Goal: Transaction & Acquisition: Purchase product/service

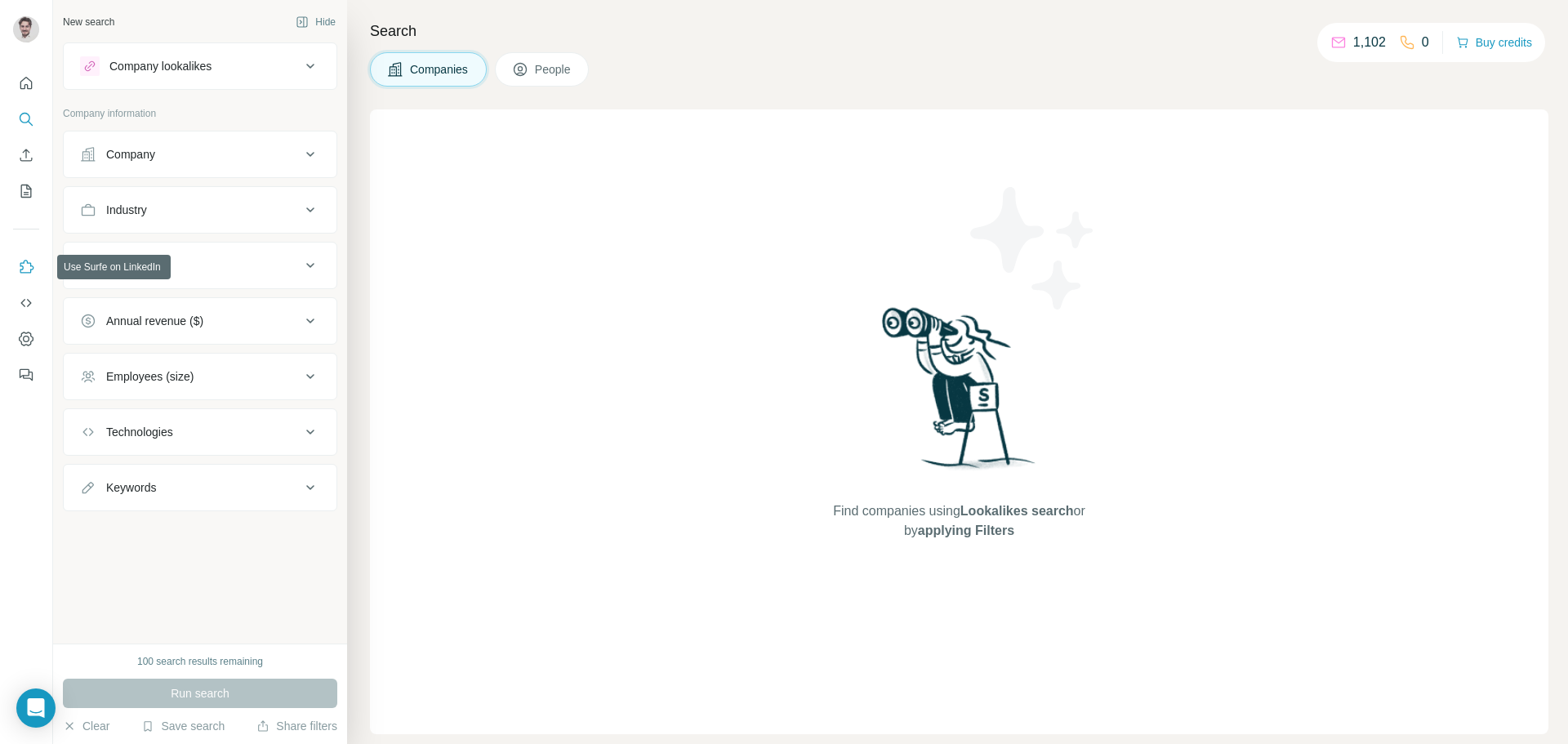
click at [23, 271] on icon "Use Surfe on LinkedIn" at bounding box center [25, 267] width 16 height 16
click at [22, 351] on button "Dashboard" at bounding box center [25, 338] width 26 height 30
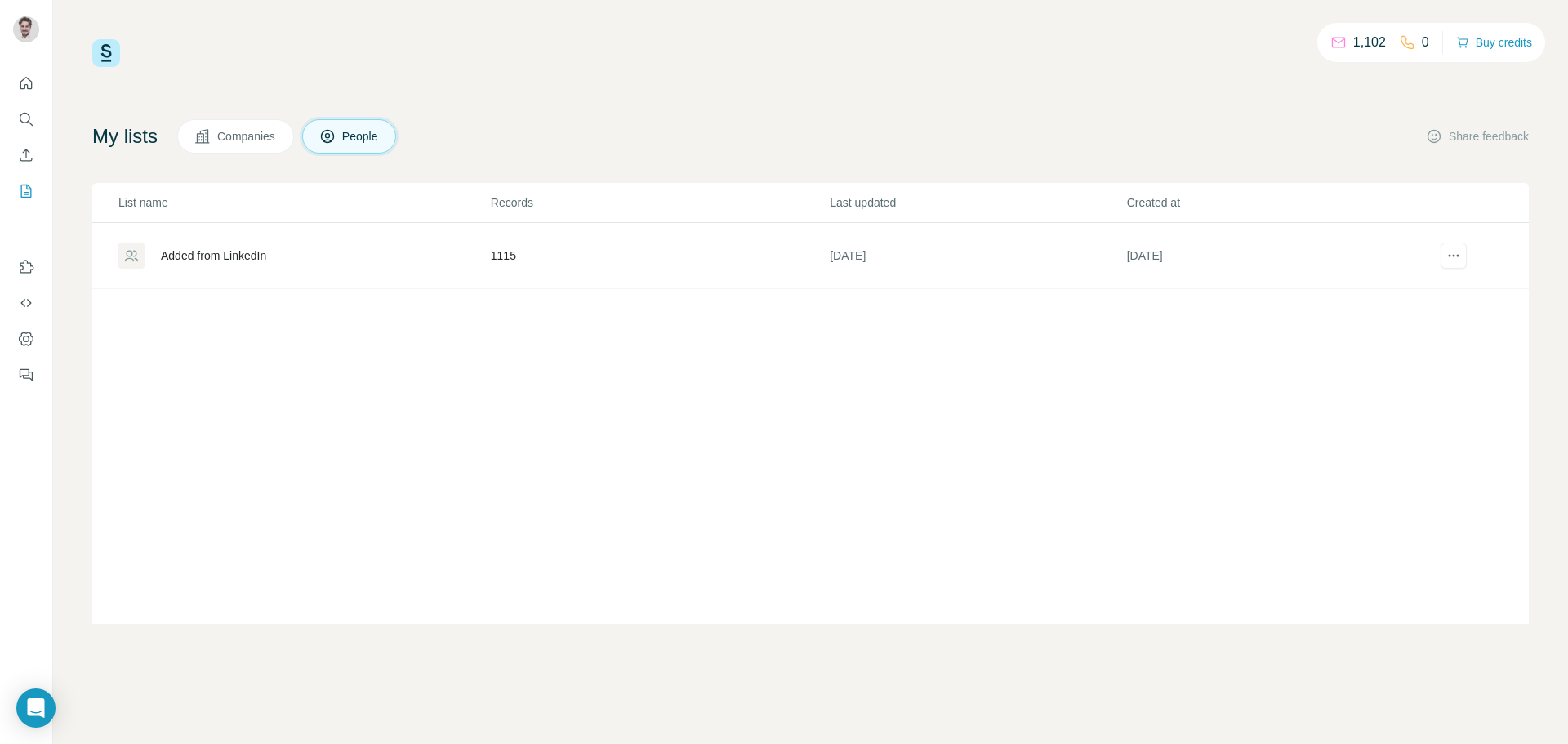
click at [641, 277] on td "1115" at bounding box center [660, 256] width 339 height 66
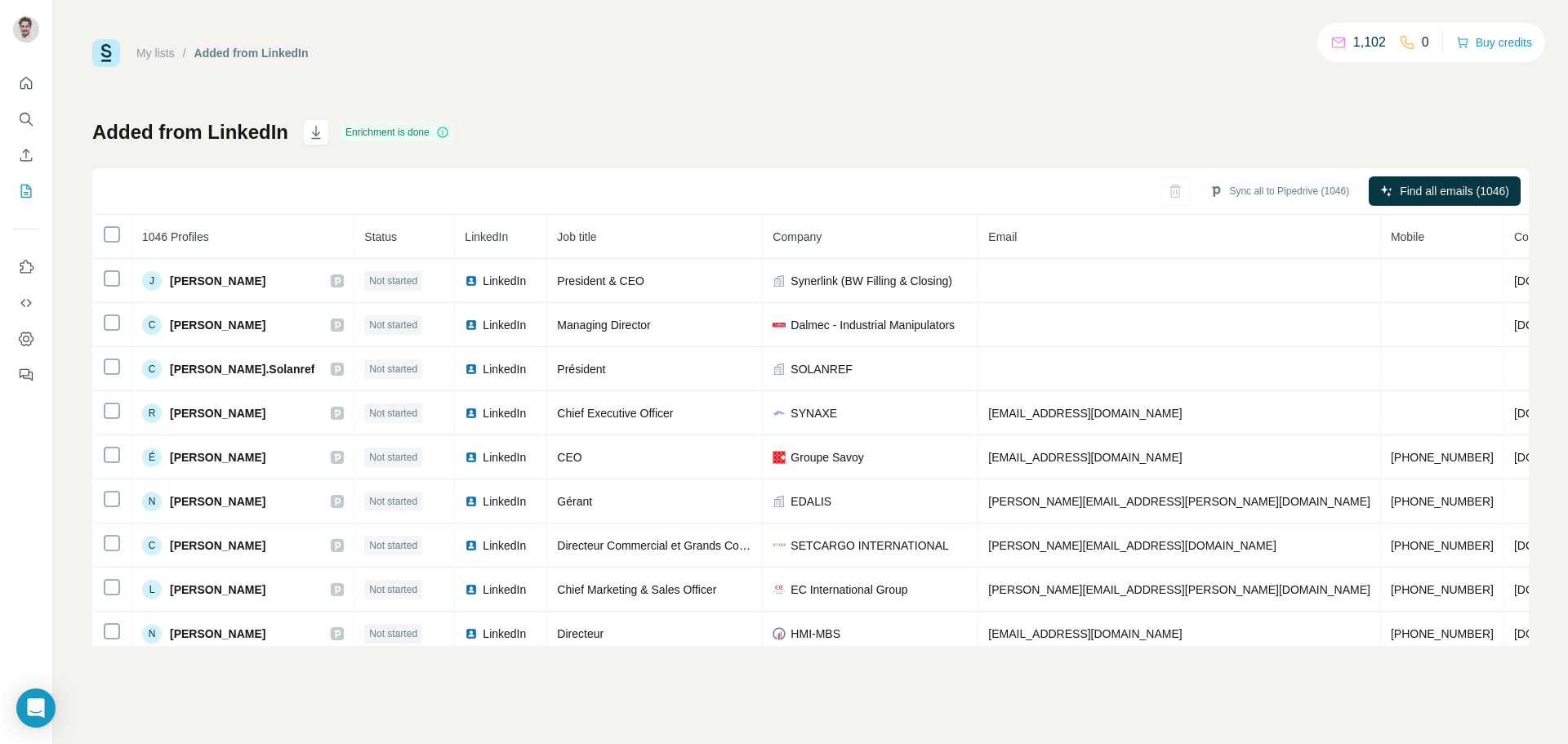
click at [1413, 43] on div "0" at bounding box center [1414, 42] width 30 height 19
click at [1492, 41] on button "Buy credits" at bounding box center [1494, 42] width 76 height 23
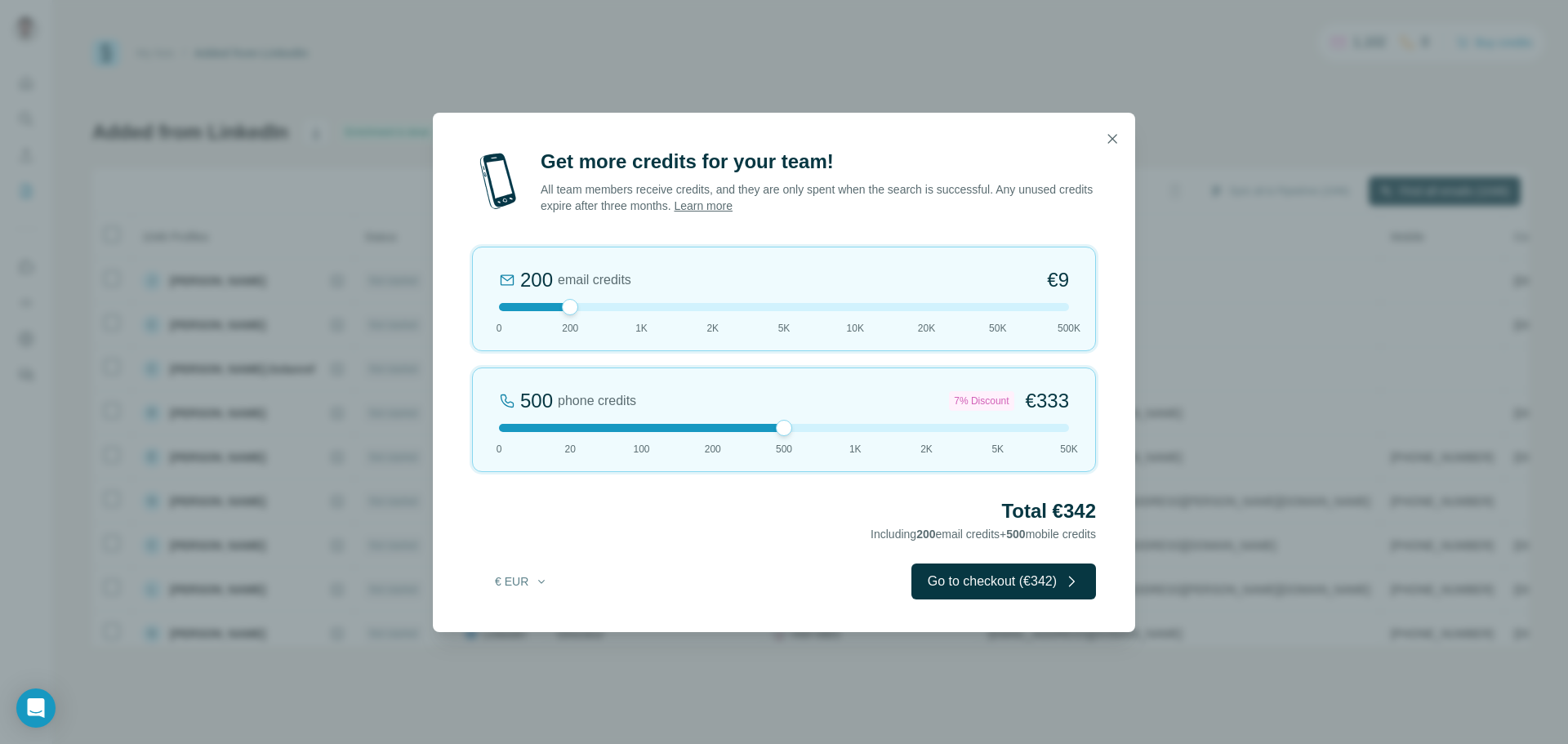
drag, startPoint x: 574, startPoint y: 428, endPoint x: 790, endPoint y: 439, distance: 216.3
click at [790, 439] on div "500 phone credits 7% Discount €333 0 20 100 200 500 1K 2K 5K 50K" at bounding box center [783, 419] width 624 height 105
drag, startPoint x: 571, startPoint y: 315, endPoint x: 550, endPoint y: 310, distance: 21.6
click at [543, 312] on div "200 email credits €9 0 200 1K 2K 5K 10K 20K 50K 500K" at bounding box center [783, 299] width 624 height 105
drag, startPoint x: 572, startPoint y: 304, endPoint x: 494, endPoint y: 309, distance: 78.2
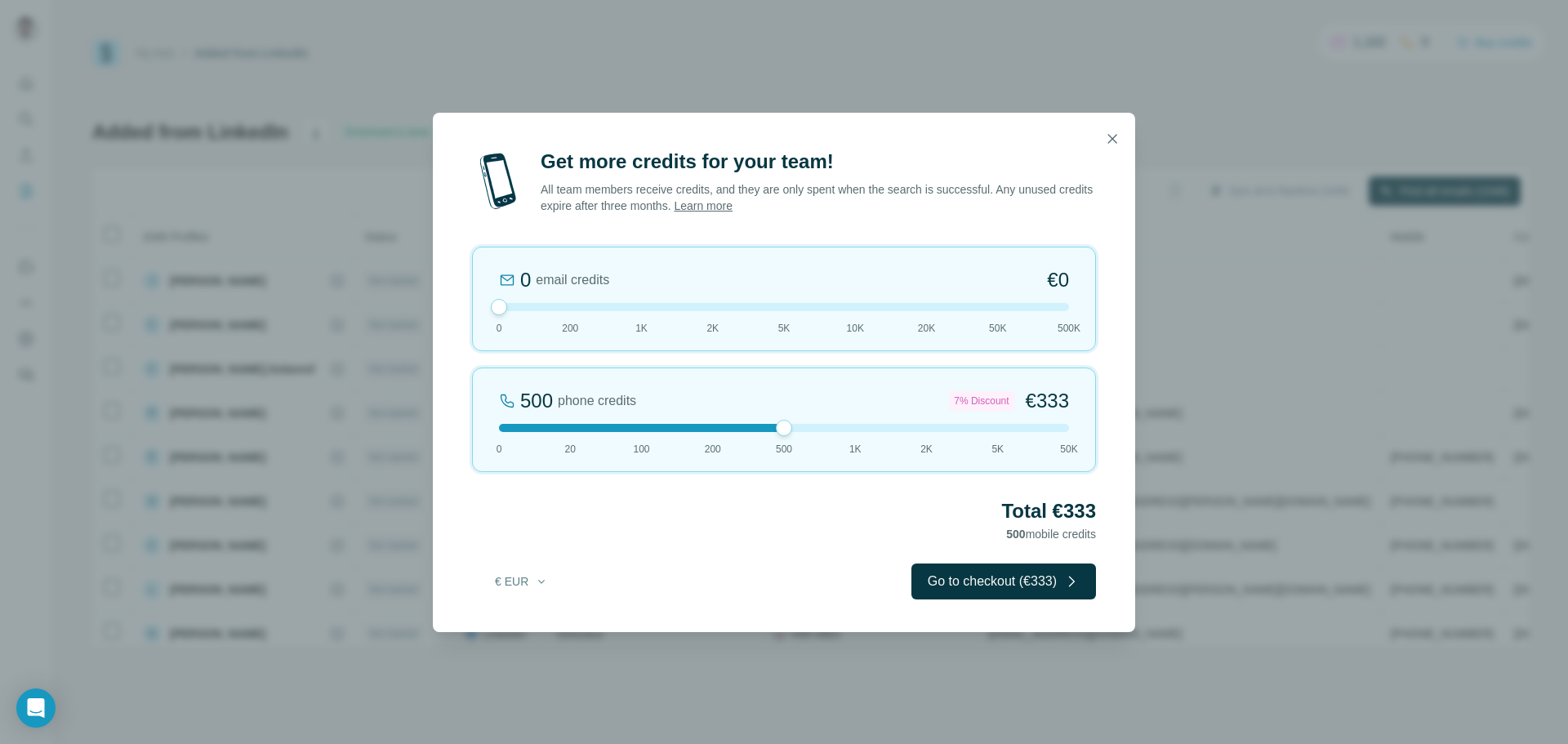
click at [494, 309] on div at bounding box center [499, 306] width 16 height 16
click at [779, 435] on div "500 phone credits 7% Discount €333 0 20 100 200 500 1K 2K 5K 50K" at bounding box center [783, 419] width 624 height 105
drag, startPoint x: 787, startPoint y: 428, endPoint x: 722, endPoint y: 434, distance: 65.3
click at [722, 434] on div "200 phone credits 5% Discount €137 0 20 100 200 500 1K 2K 5K 50K" at bounding box center [783, 419] width 624 height 105
click at [1041, 587] on button "Go to checkout (€137)" at bounding box center [1003, 581] width 185 height 36
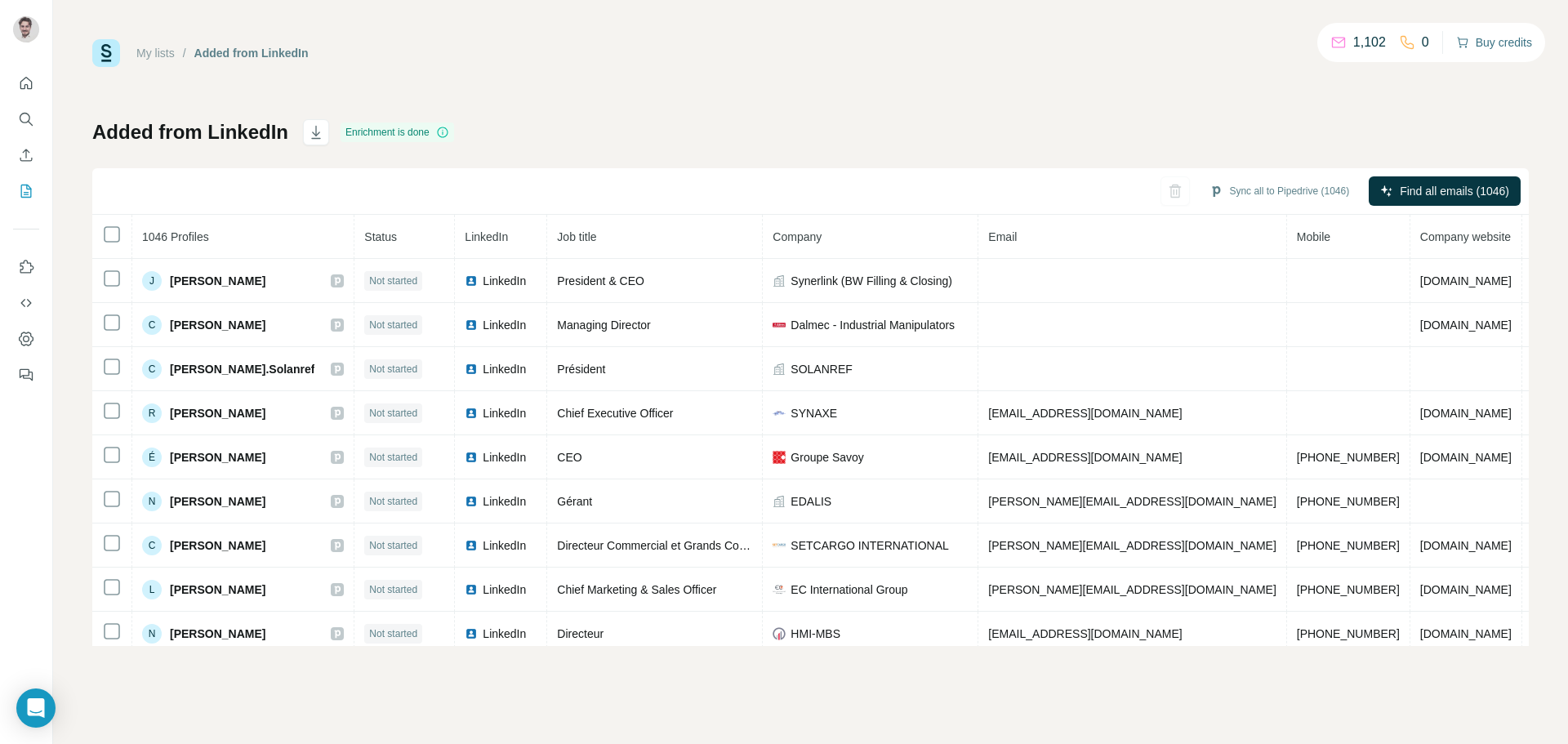
click at [1478, 44] on button "Buy credits" at bounding box center [1494, 42] width 76 height 23
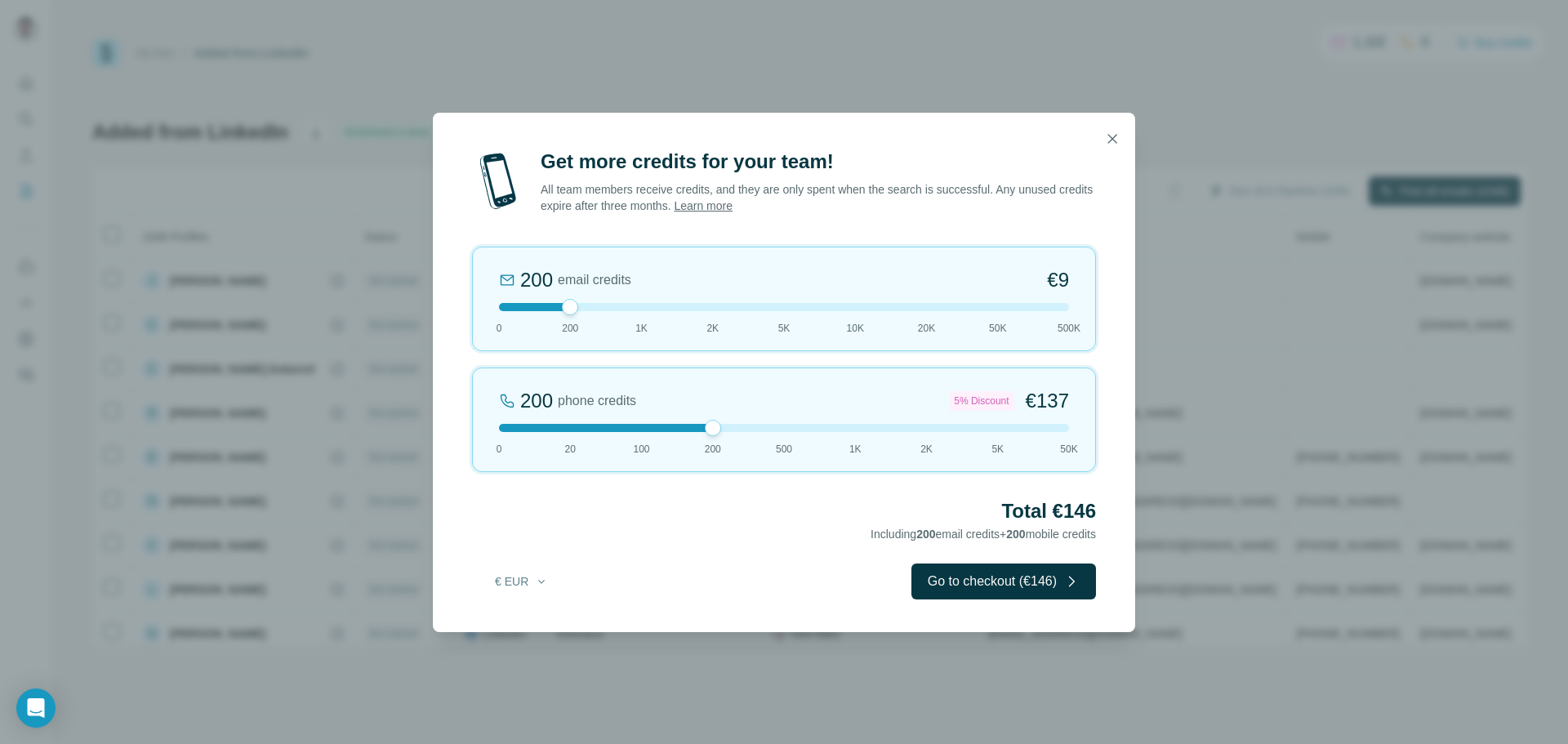
drag, startPoint x: 570, startPoint y: 428, endPoint x: 703, endPoint y: 425, distance: 133.0
click at [703, 425] on div at bounding box center [783, 428] width 570 height 8
drag, startPoint x: 566, startPoint y: 310, endPoint x: 491, endPoint y: 310, distance: 75.0
click at [491, 310] on div at bounding box center [499, 306] width 16 height 16
drag, startPoint x: 717, startPoint y: 429, endPoint x: 780, endPoint y: 431, distance: 63.0
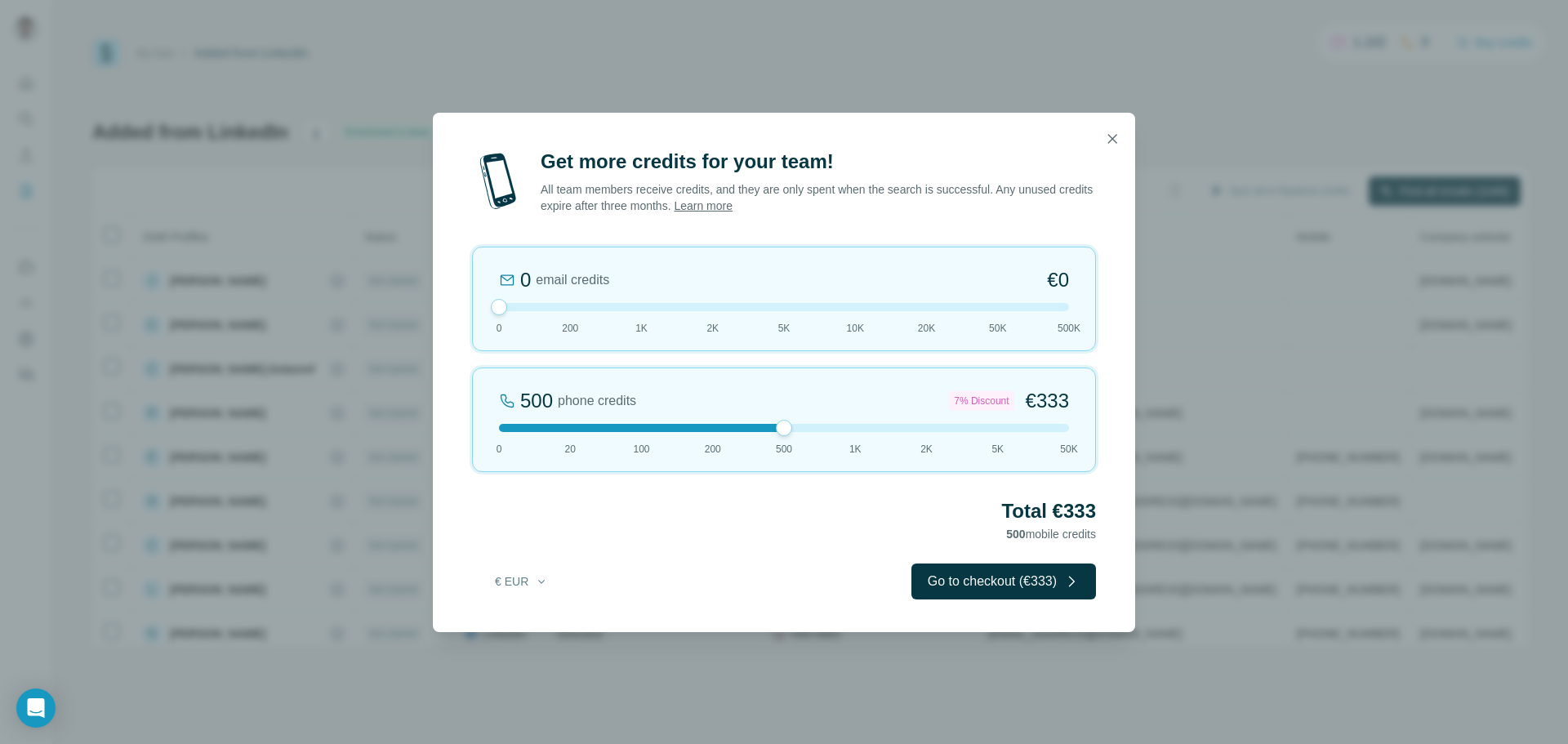
click at [780, 431] on div at bounding box center [783, 427] width 16 height 16
click at [1108, 148] on button "button" at bounding box center [1112, 138] width 33 height 33
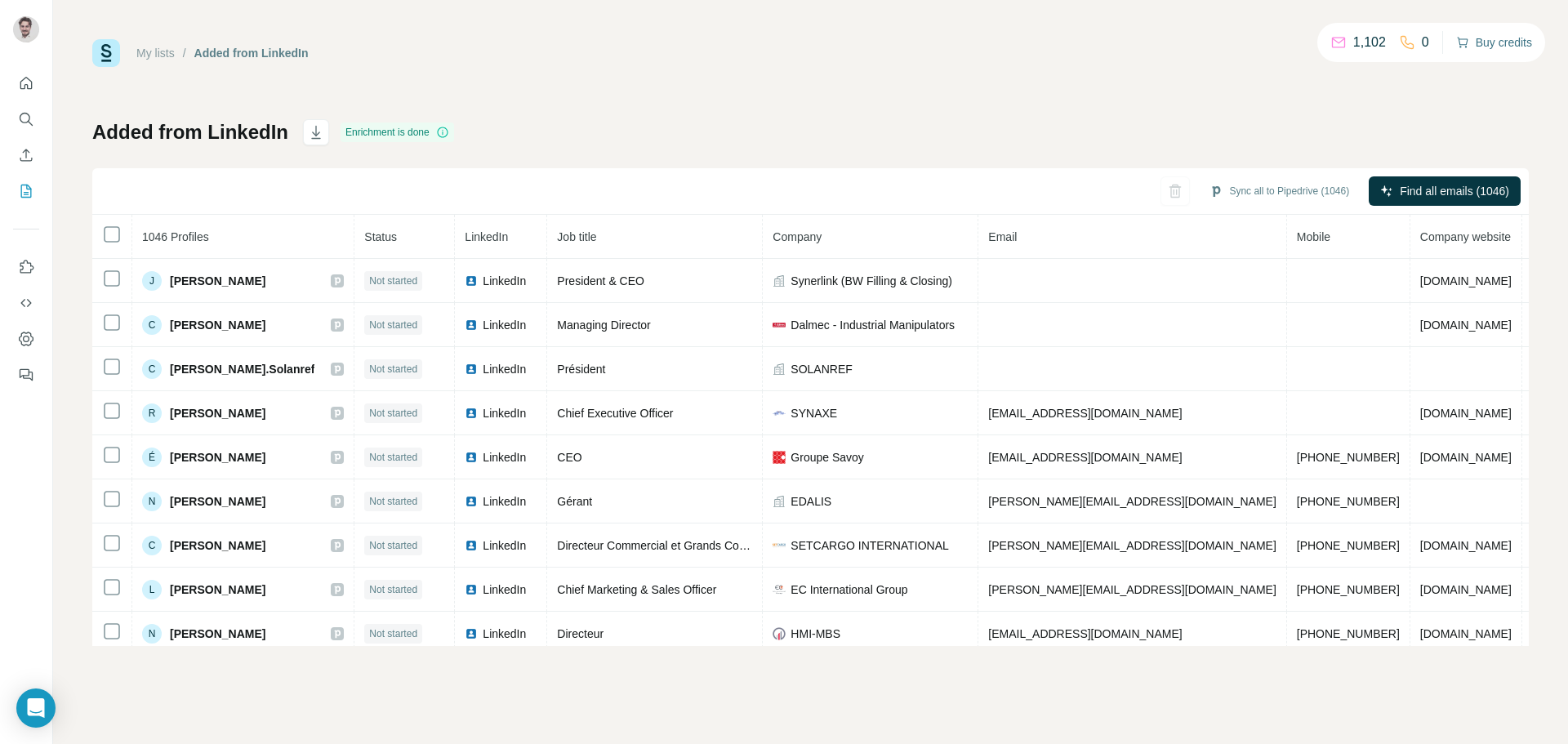
click at [1506, 41] on button "Buy credits" at bounding box center [1494, 42] width 76 height 23
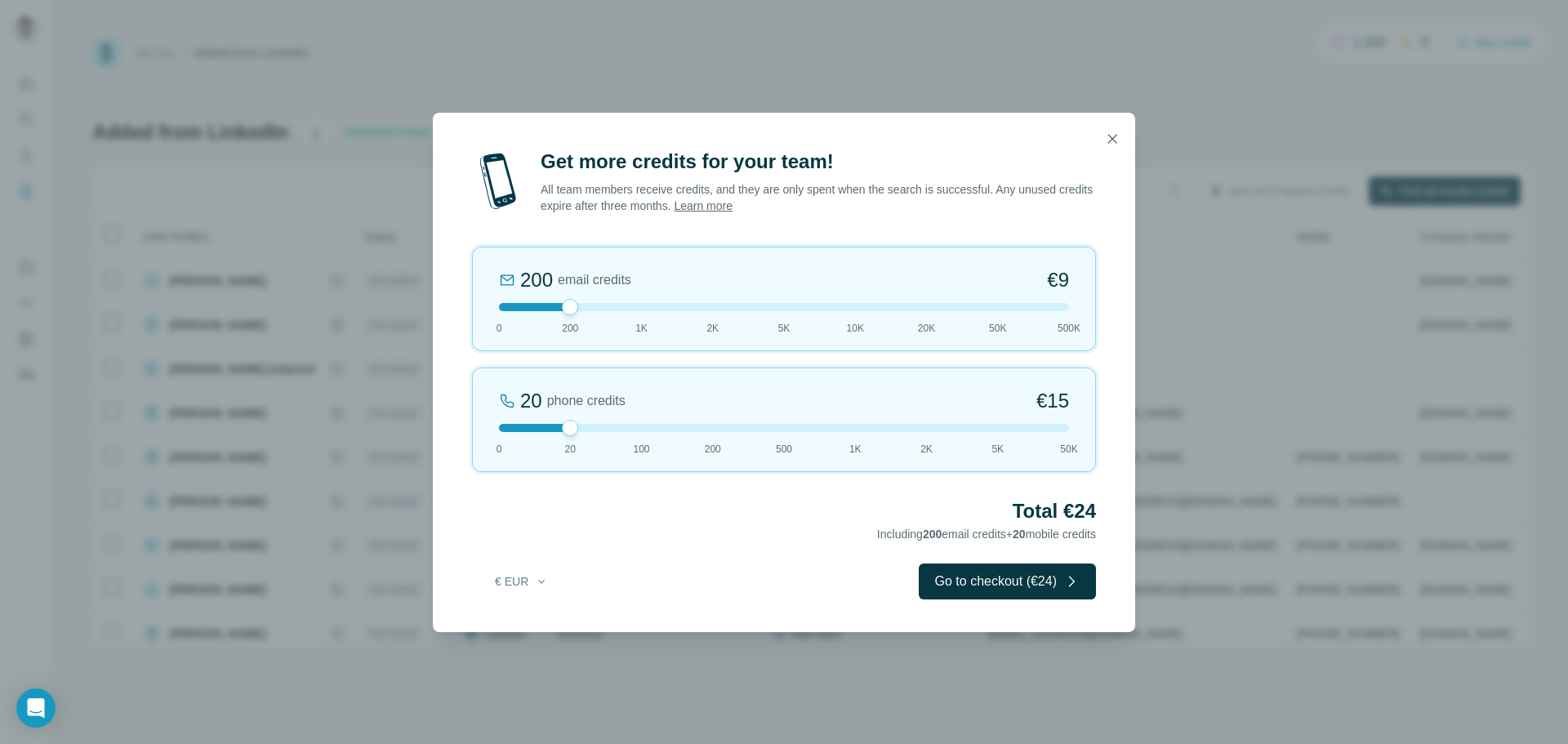
click at [1094, 141] on div at bounding box center [784, 139] width 702 height 52
click at [1112, 139] on icon "button" at bounding box center [1112, 138] width 9 height 9
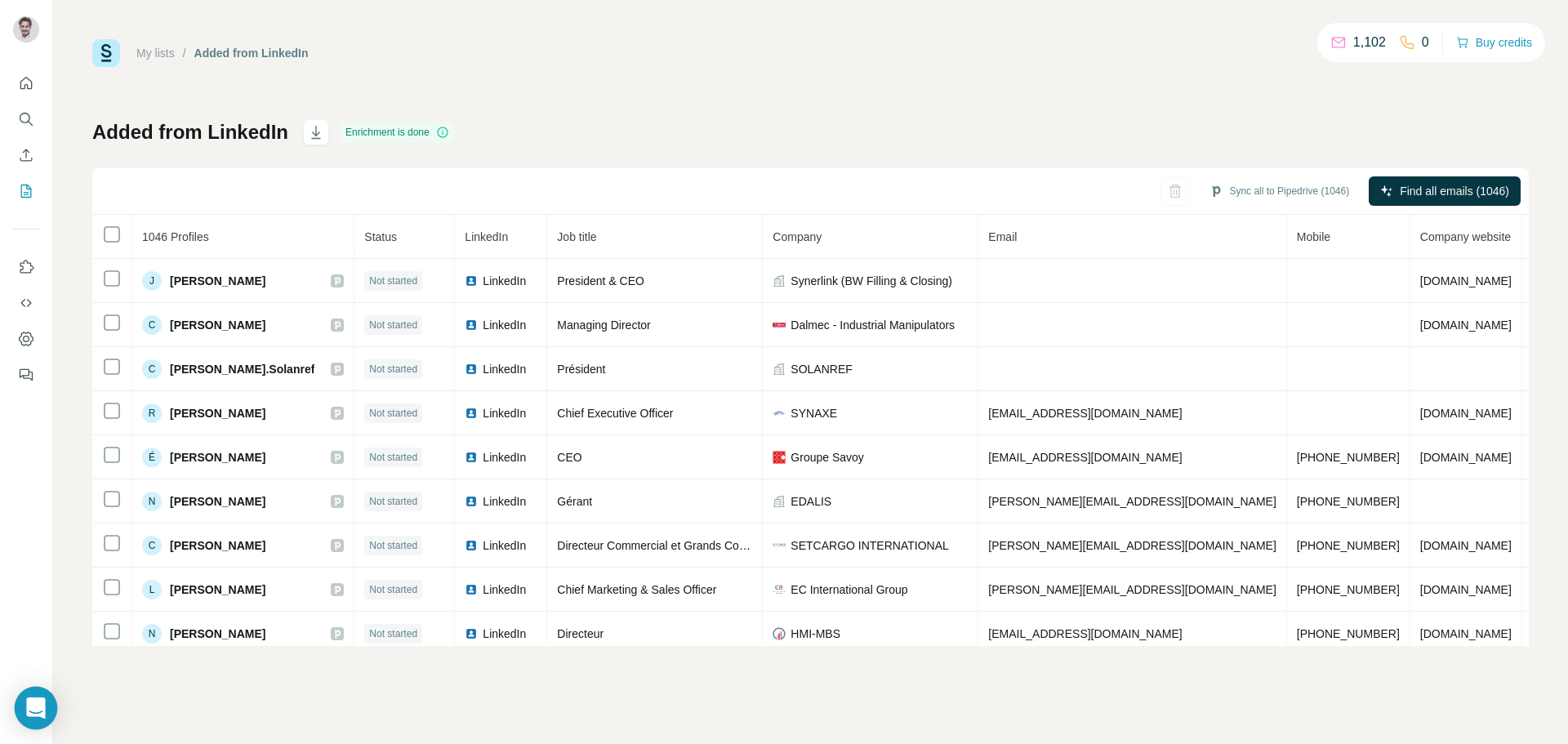
click at [50, 700] on div "Open Intercom Messenger" at bounding box center [35, 708] width 43 height 43
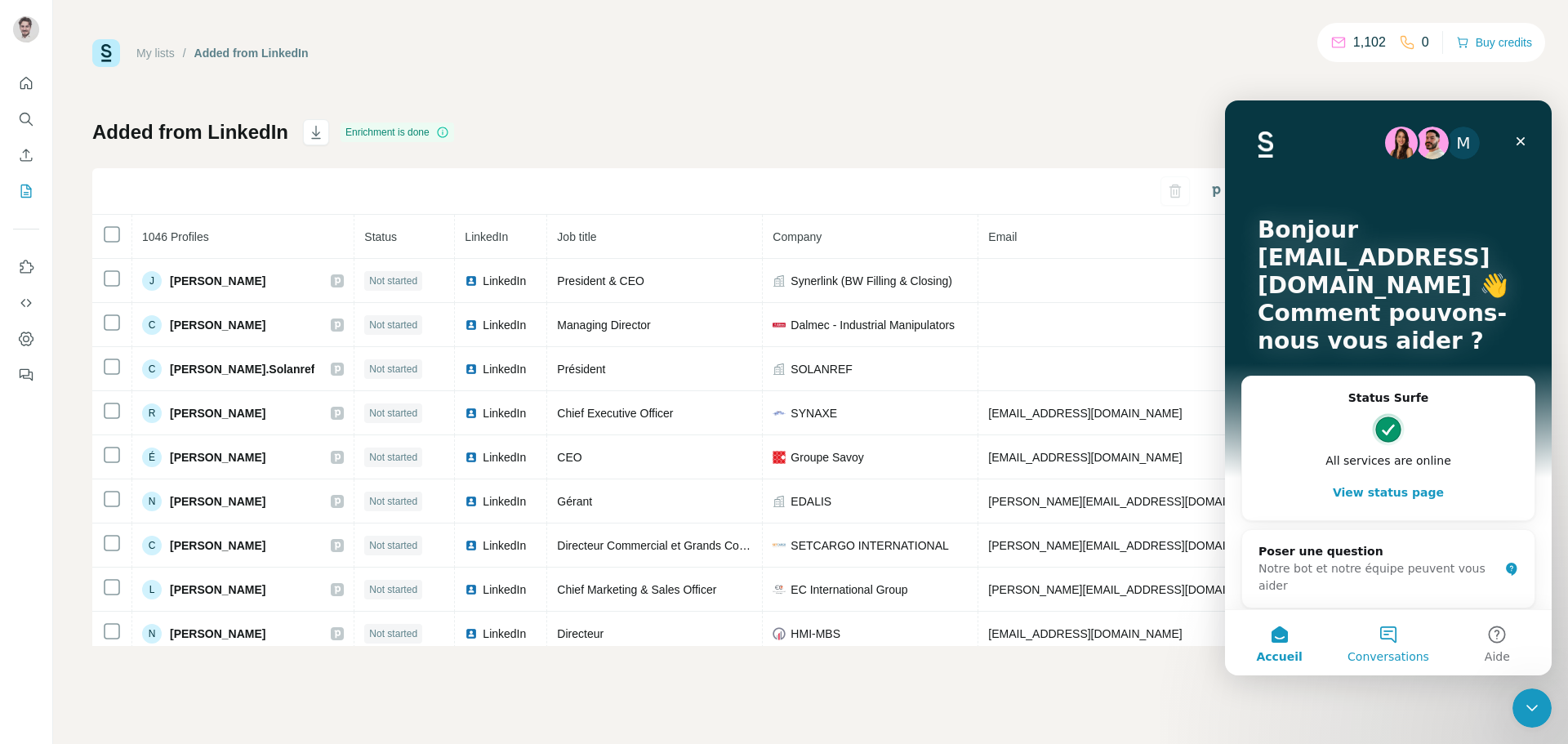
click at [1402, 638] on button "Conversations" at bounding box center [1387, 642] width 109 height 65
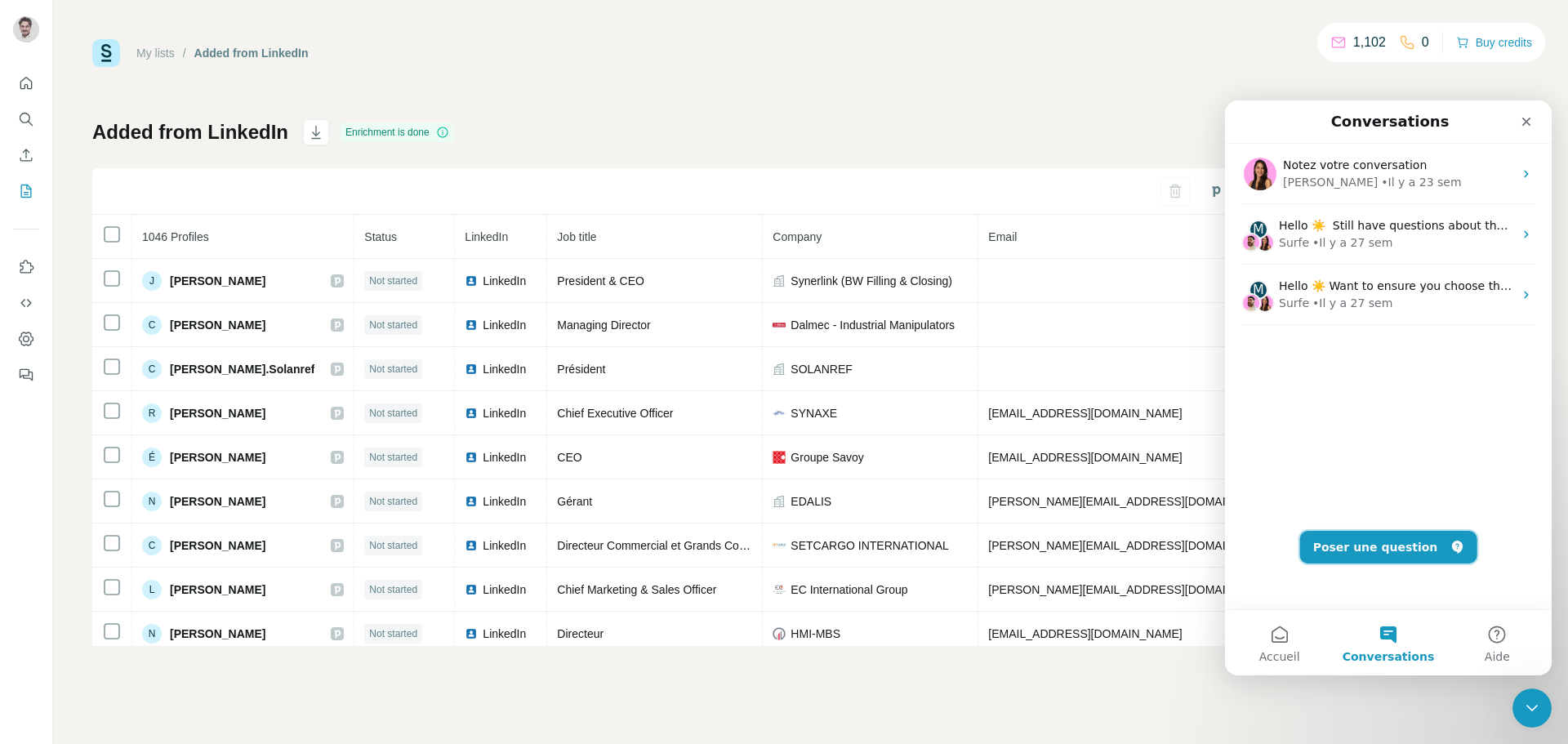
click at [1376, 537] on button "Poser une question" at bounding box center [1389, 547] width 177 height 33
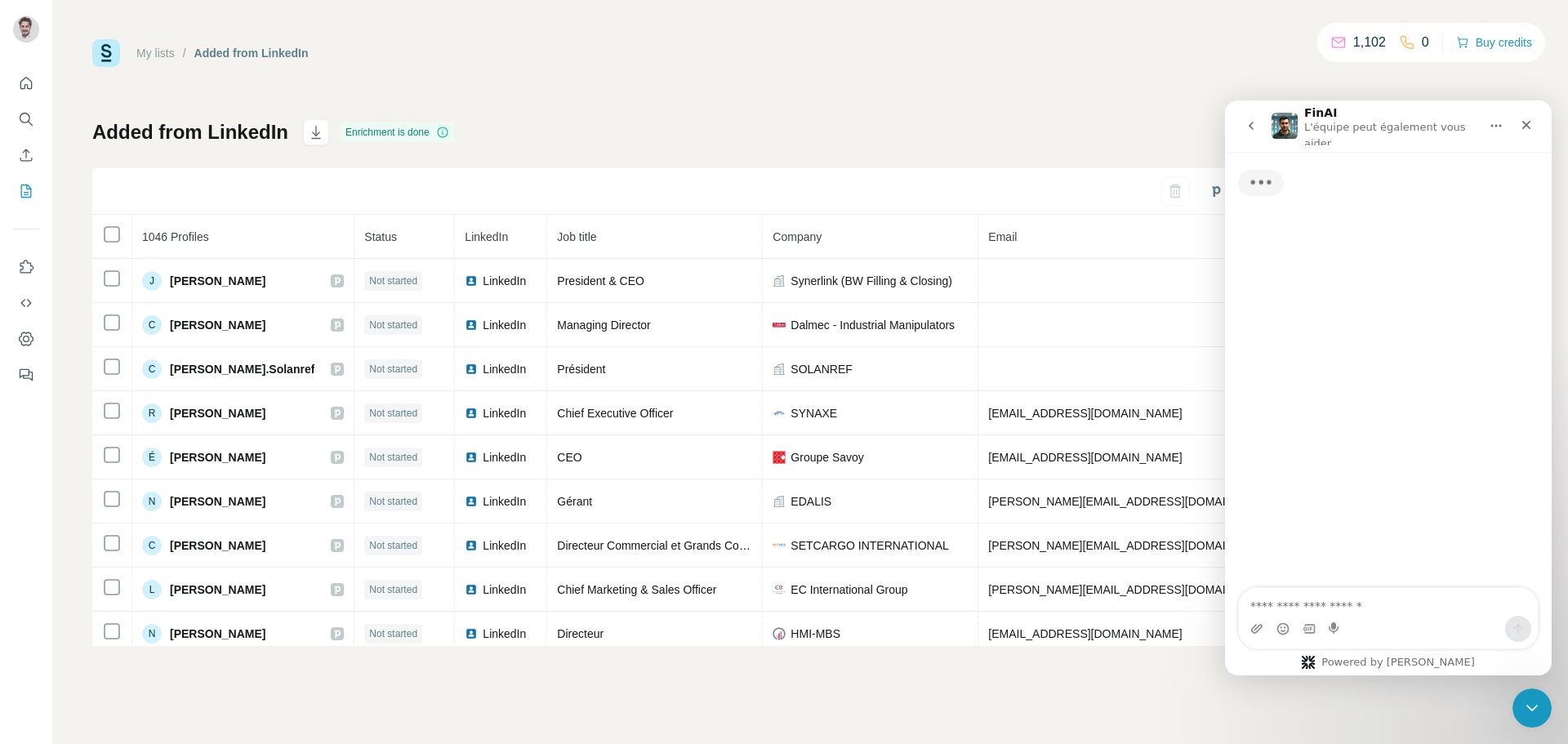
click at [1345, 615] on textarea "Posez une question..." at bounding box center [1388, 601] width 299 height 28
click at [1345, 614] on textarea "Posez une question..." at bounding box center [1388, 601] width 299 height 28
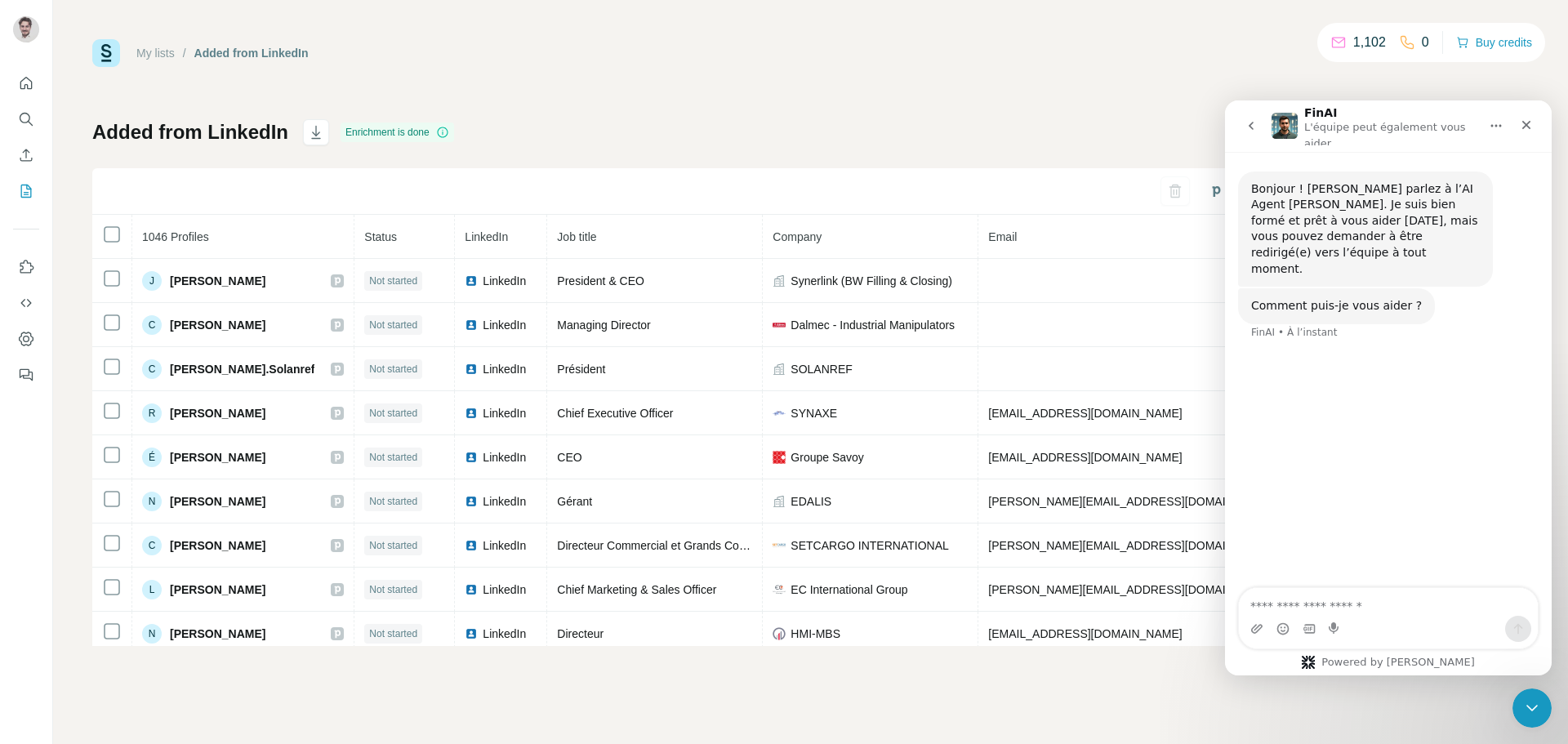
drag, startPoint x: 1356, startPoint y: 612, endPoint x: 2430, endPoint y: 696, distance: 1077.3
click at [1356, 612] on textarea "Posez une question..." at bounding box center [1388, 601] width 299 height 28
click at [1418, 615] on textarea "Posez une question..." at bounding box center [1388, 601] width 299 height 28
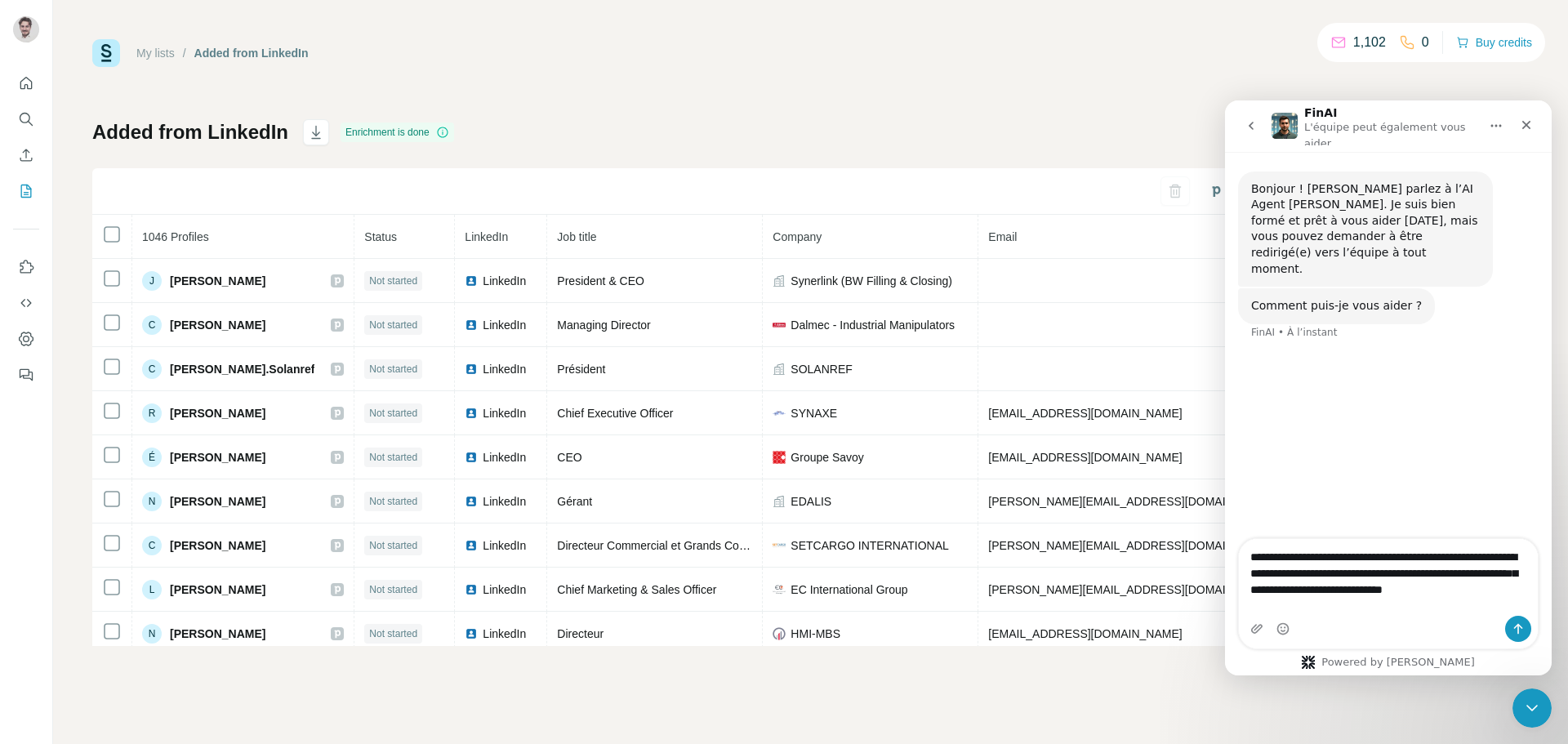
type textarea "**********"
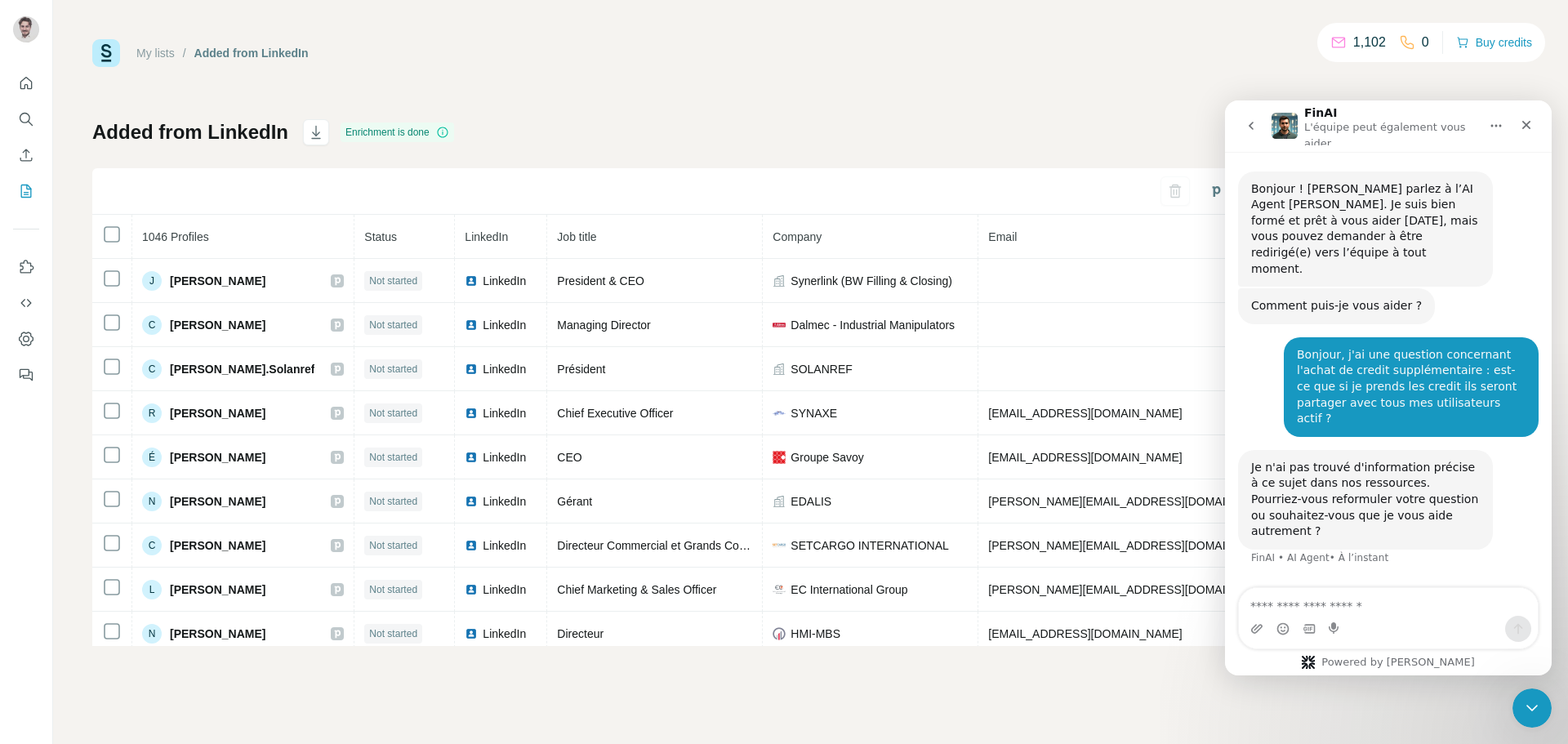
click at [1393, 607] on textarea "Envoyer un message..." at bounding box center [1388, 601] width 299 height 28
type textarea "*"
type textarea "**********"
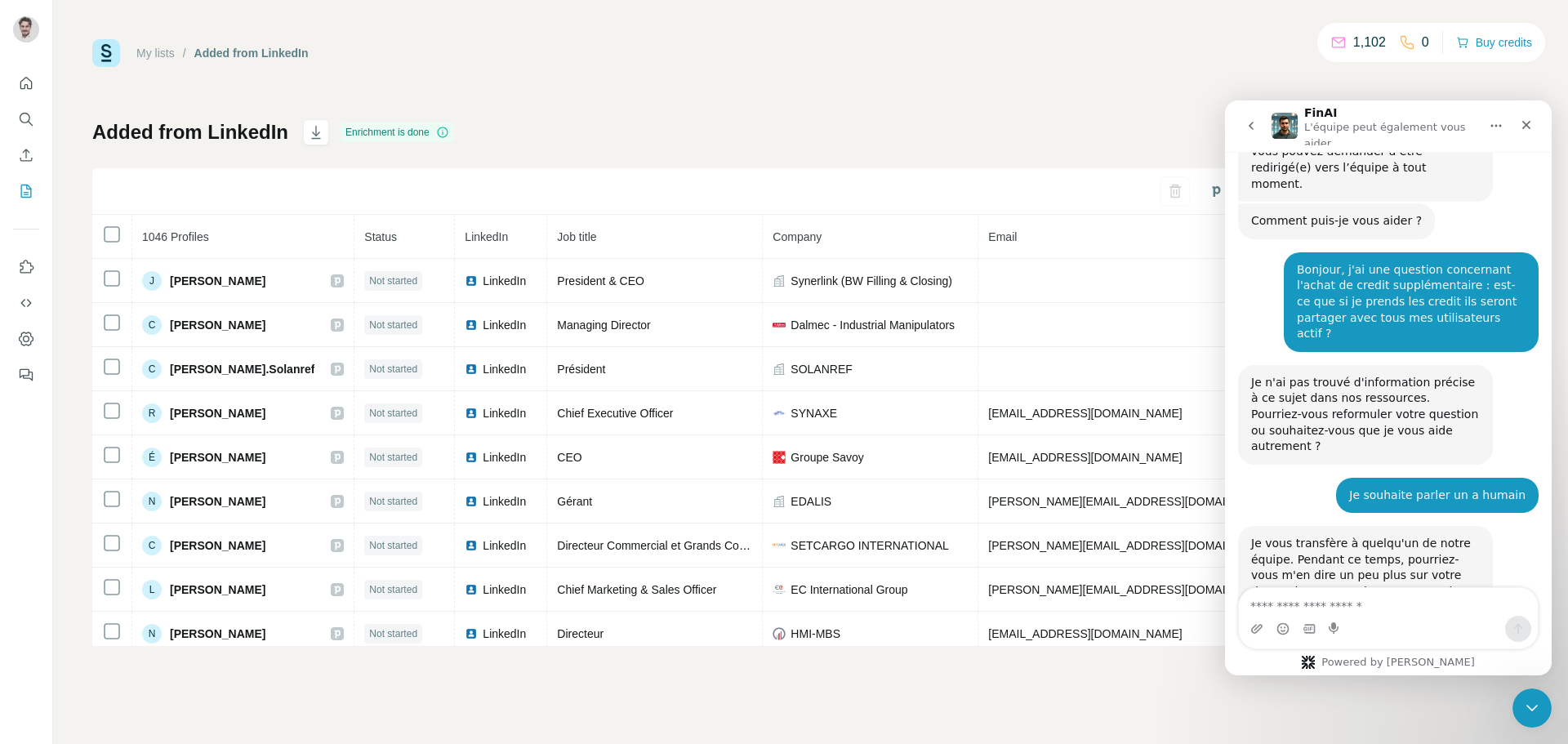
scroll to position [86, 0]
click at [1320, 606] on textarea "Envoyer un message..." at bounding box center [1388, 601] width 299 height 28
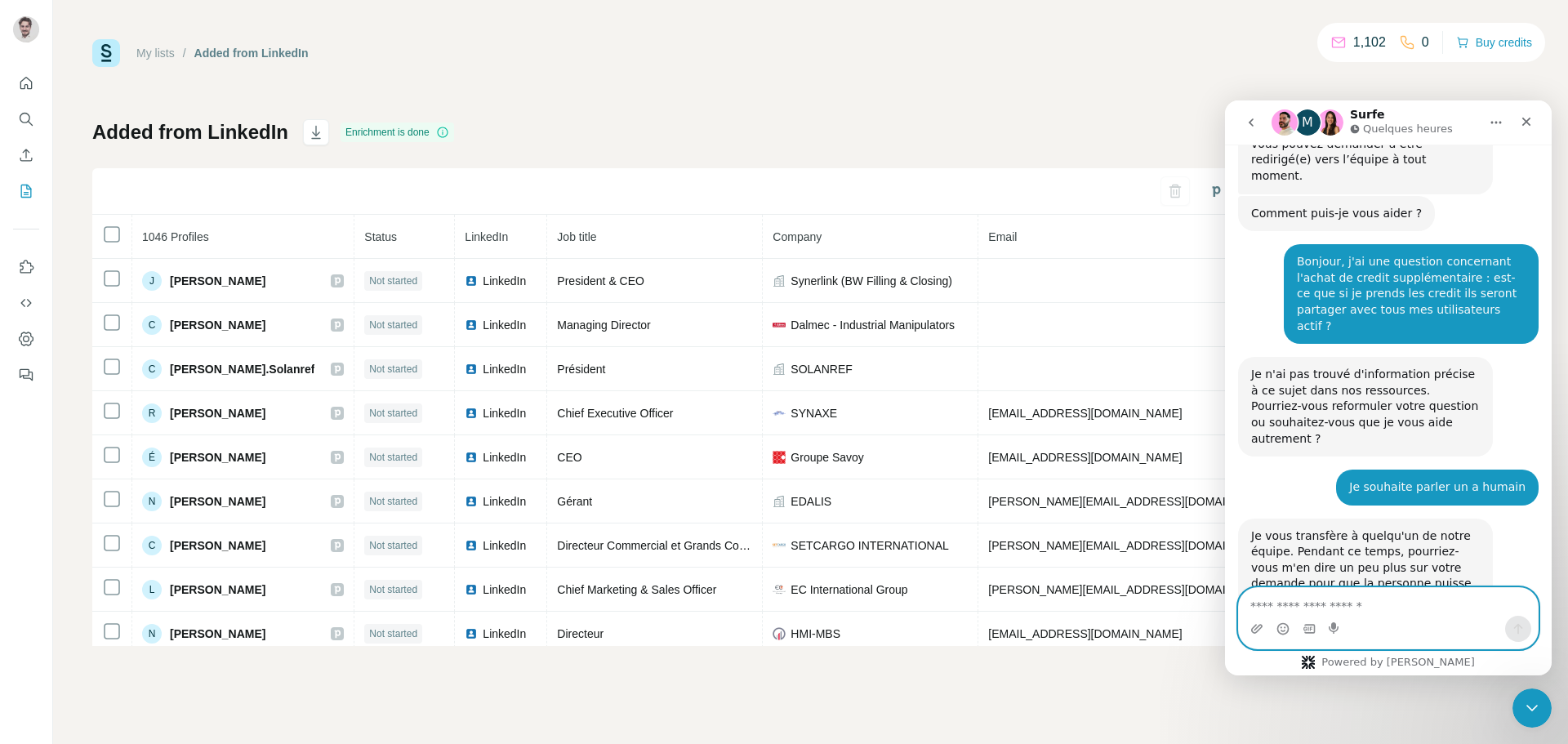
scroll to position [201, 0]
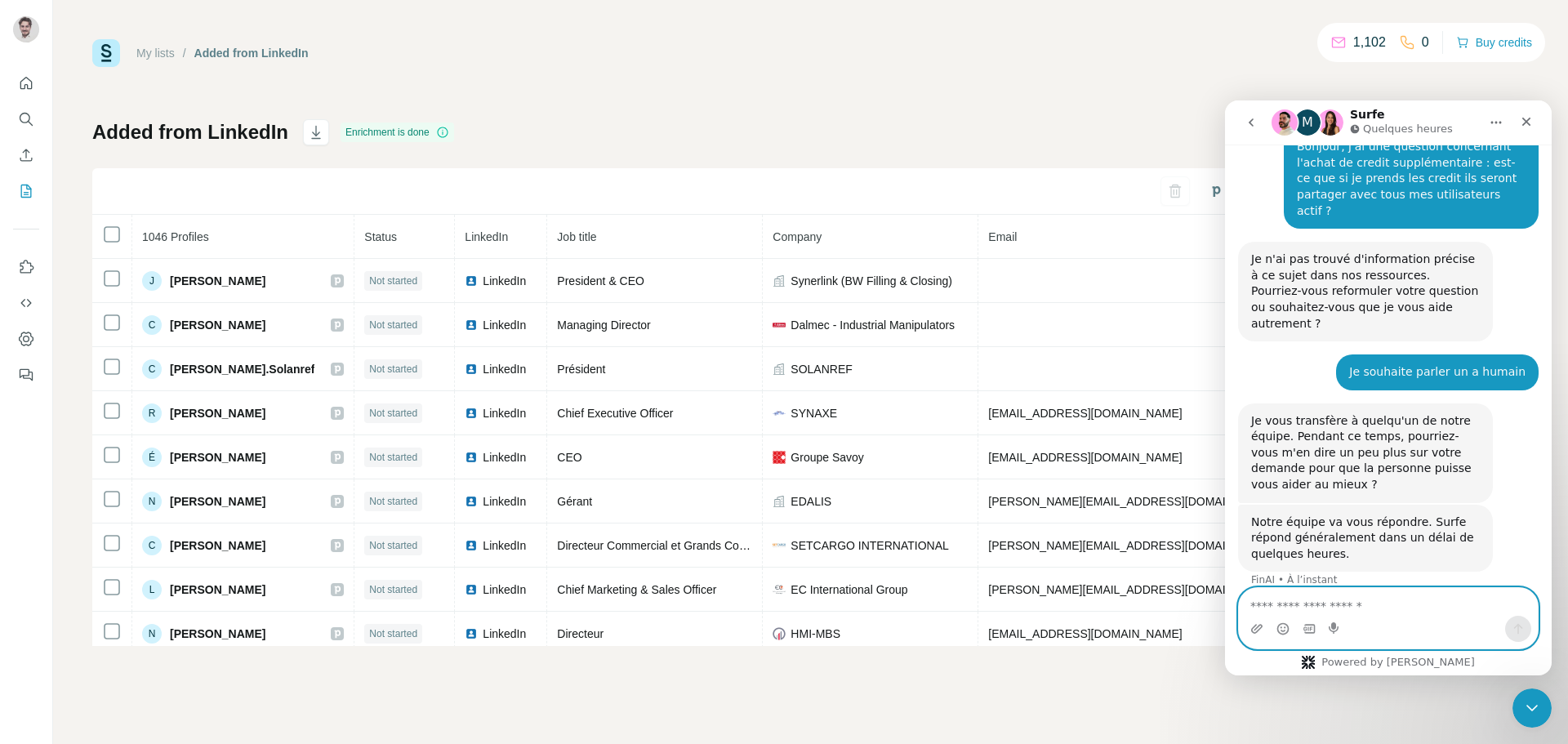
click at [1430, 598] on textarea "Envoyer un message..." at bounding box center [1388, 601] width 299 height 28
click at [1455, 617] on div "Intercom Messenger" at bounding box center [1388, 628] width 299 height 26
click at [1434, 612] on textarea "Envoyer un message..." at bounding box center [1388, 601] width 299 height 28
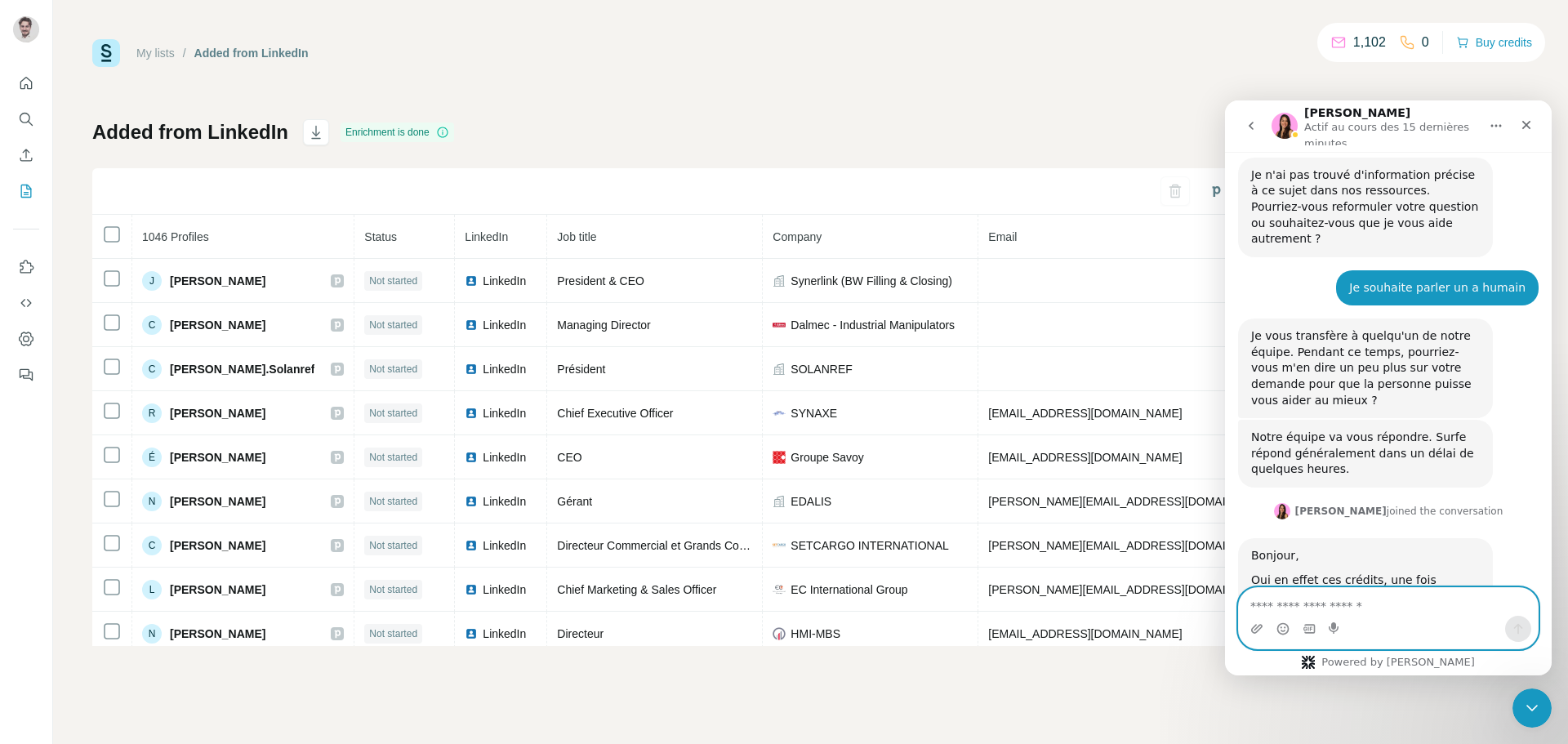
scroll to position [305, 0]
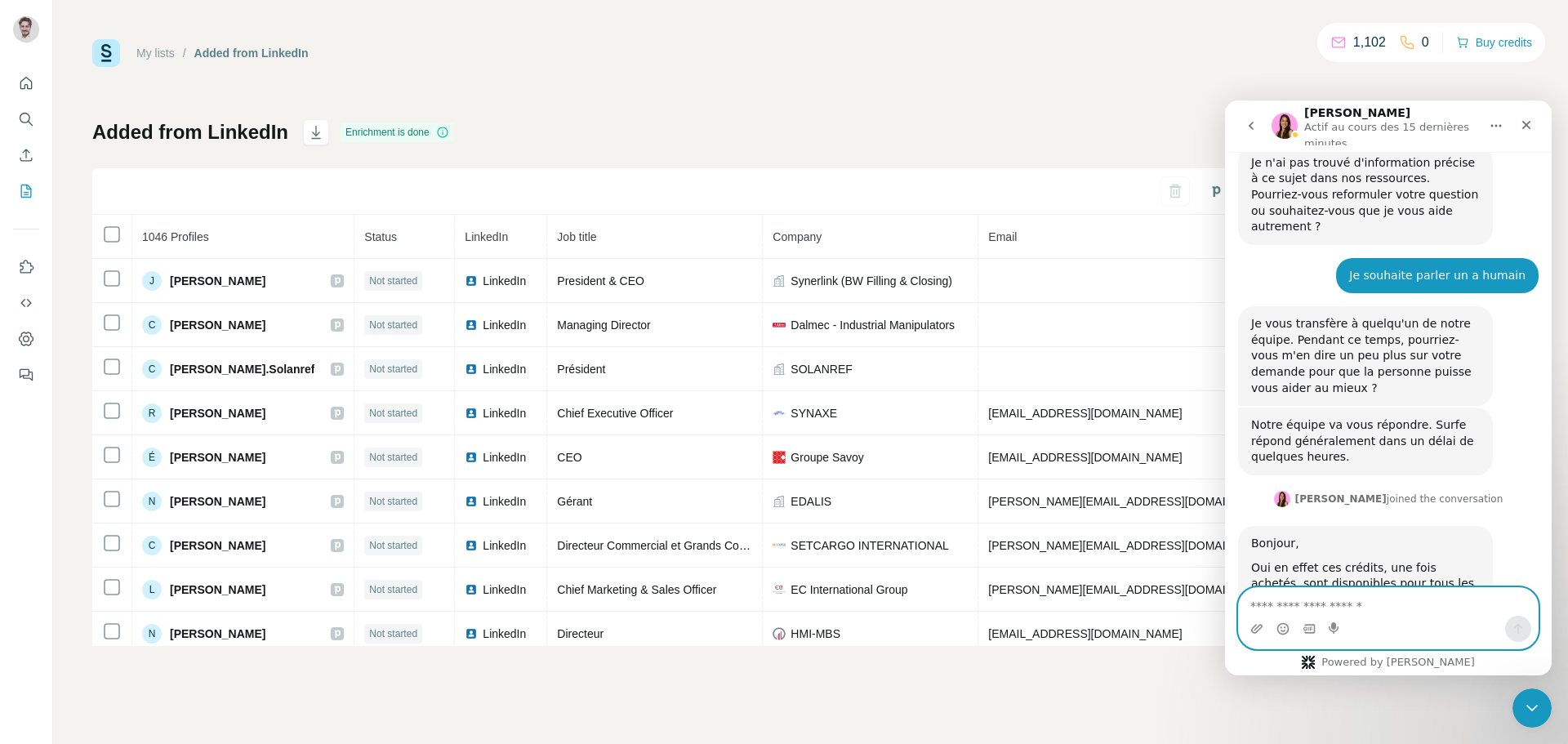
click at [1401, 593] on textarea "Envoyer un message..." at bounding box center [1388, 601] width 299 height 28
type textarea "**********"
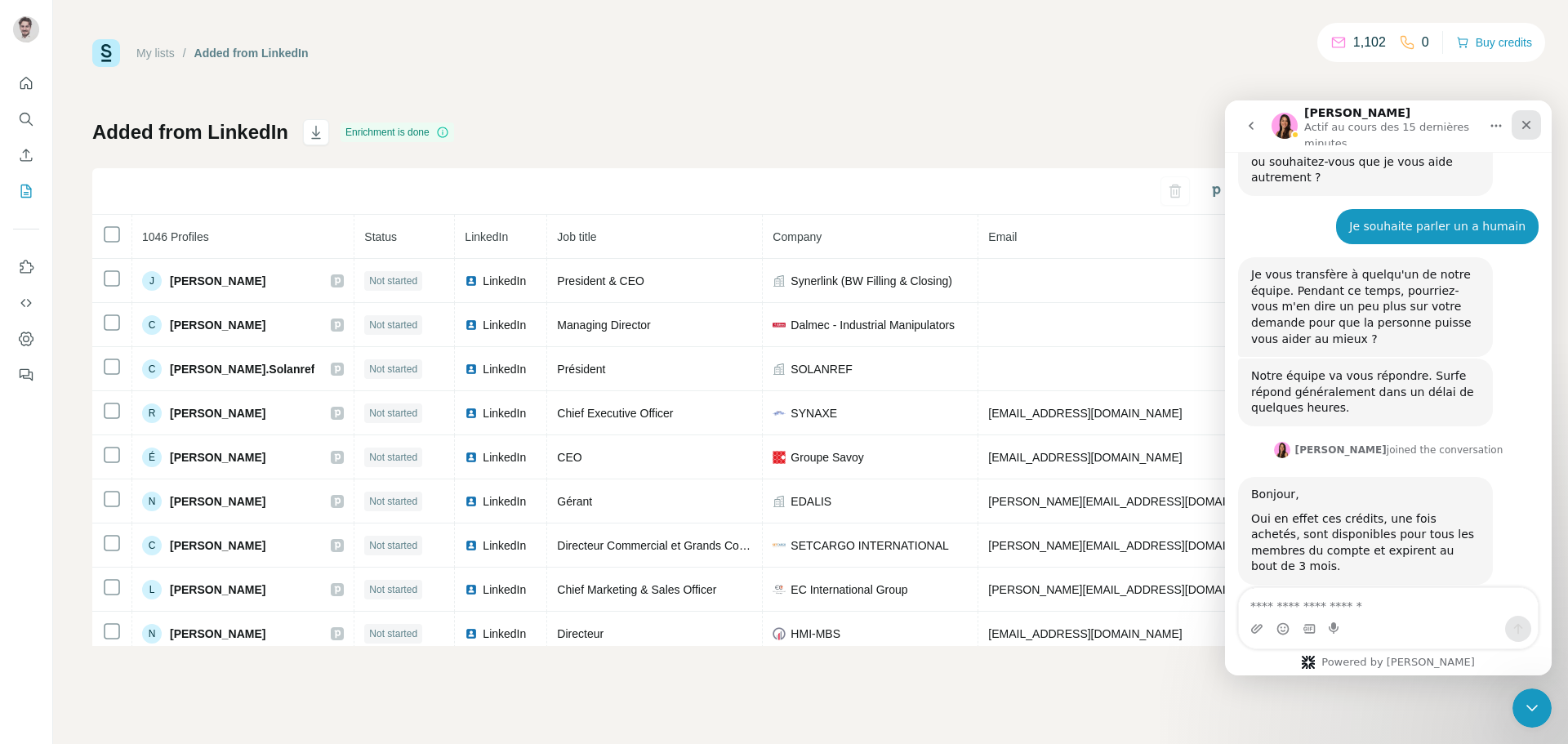
click at [1524, 117] on div "Fermer" at bounding box center [1526, 125] width 30 height 30
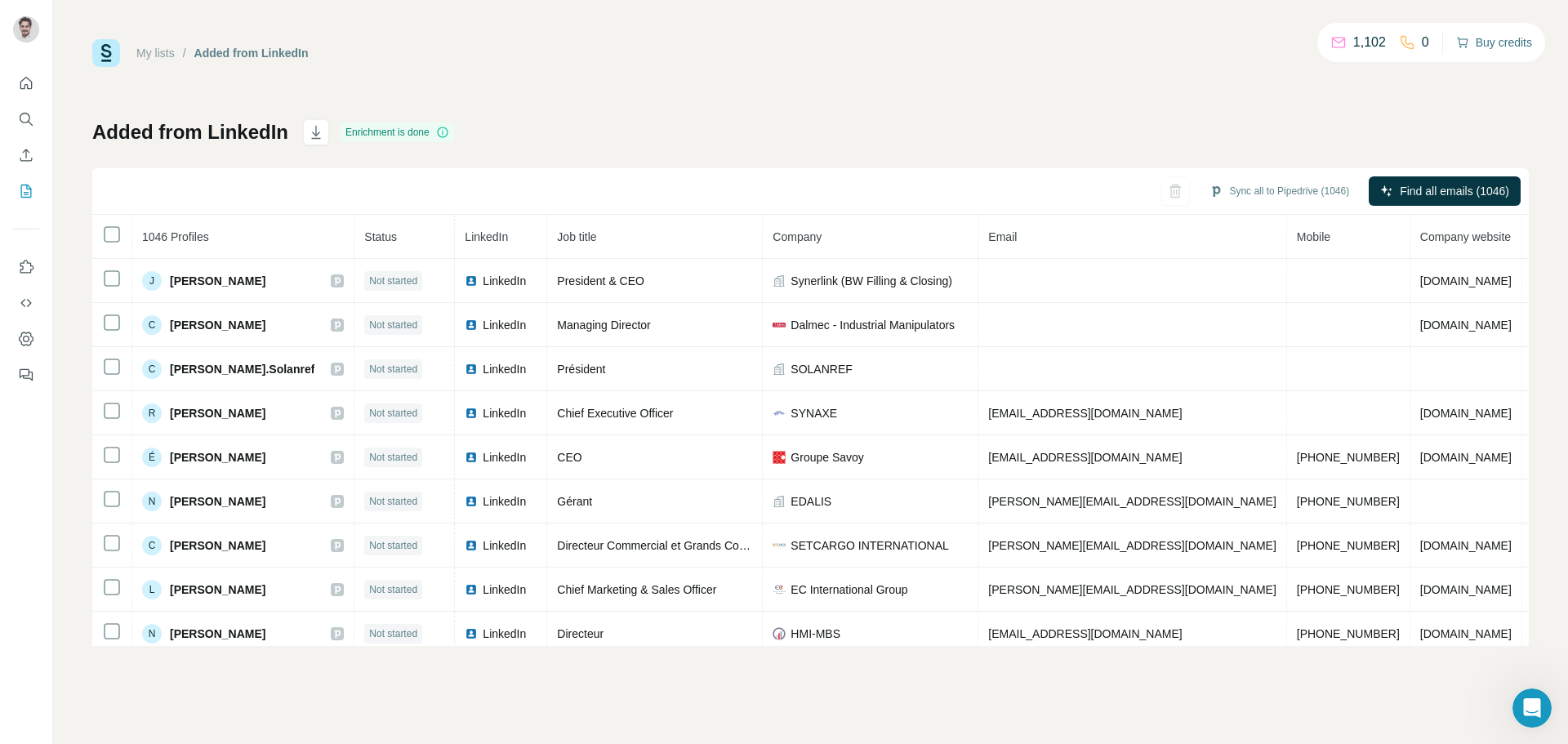
click at [1480, 42] on button "Buy credits" at bounding box center [1494, 42] width 76 height 23
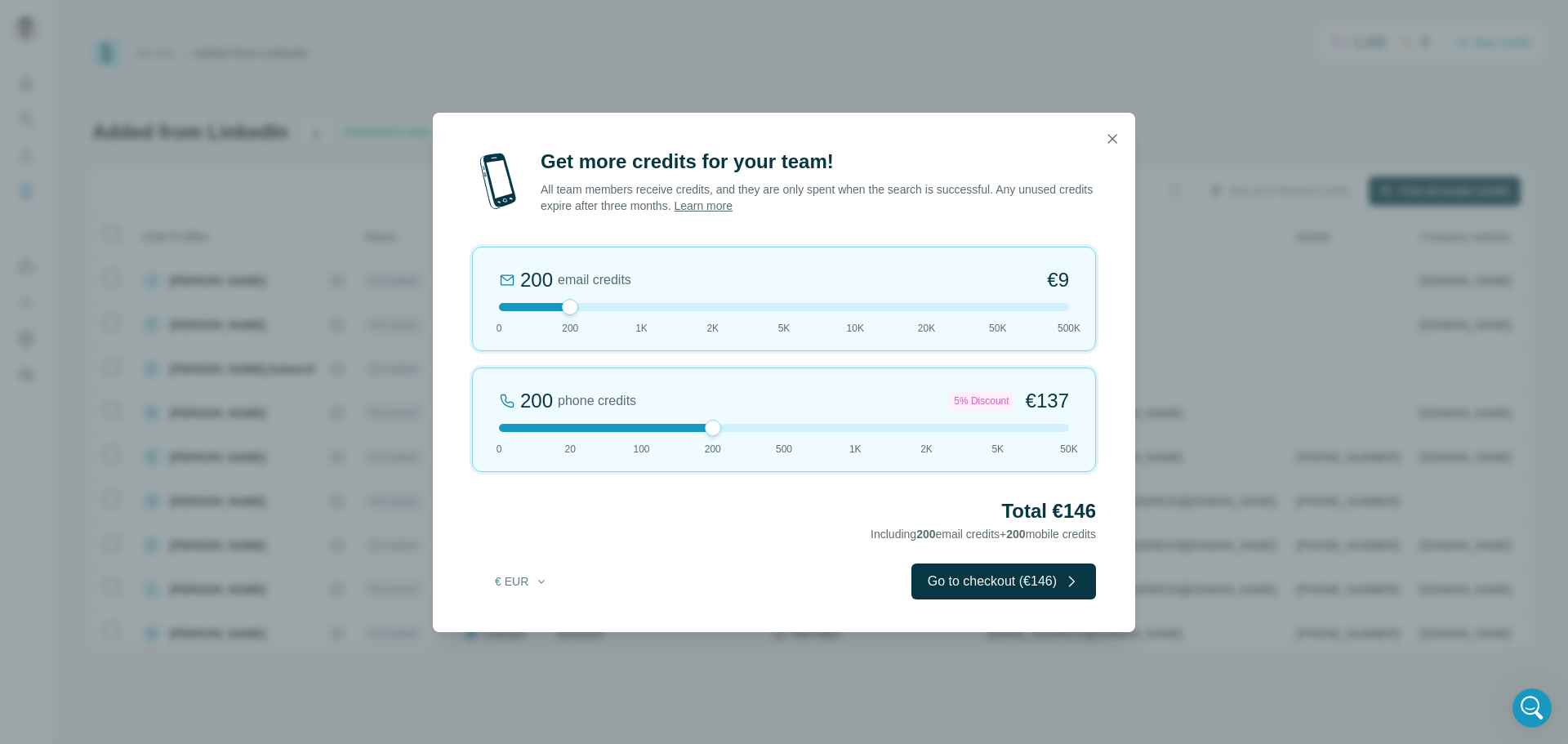
drag, startPoint x: 572, startPoint y: 429, endPoint x: 716, endPoint y: 424, distance: 144.1
click at [716, 424] on div at bounding box center [712, 427] width 16 height 16
drag, startPoint x: 571, startPoint y: 309, endPoint x: 489, endPoint y: 310, distance: 82.0
click at [489, 310] on div "0 email credits €0 0 200 1K 2K 5K 10K 20K 50K 500K" at bounding box center [783, 299] width 624 height 105
click at [1004, 583] on button "Go to checkout (€137)" at bounding box center [1003, 581] width 185 height 36
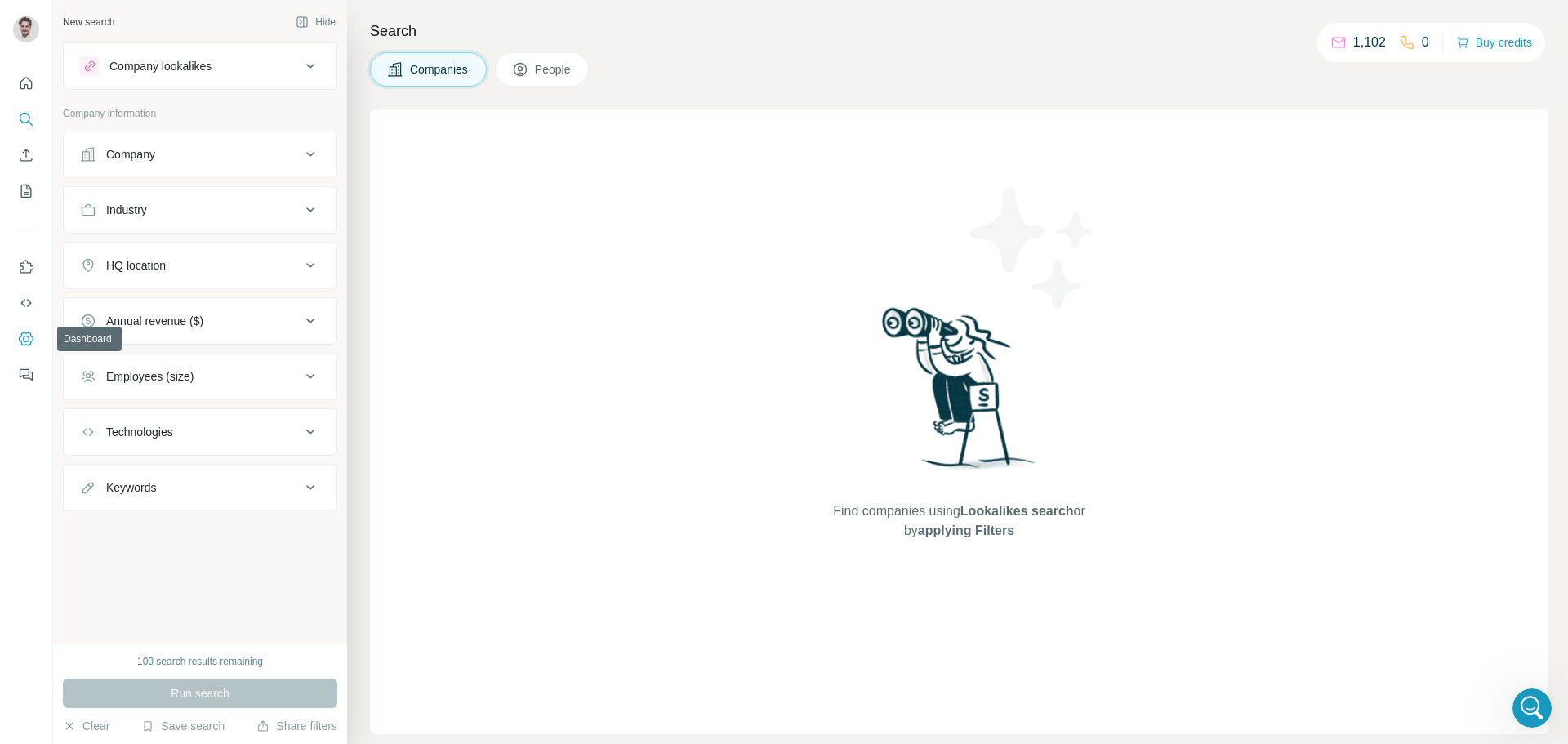
click at [25, 338] on icon "Dashboard" at bounding box center [25, 338] width 16 height 16
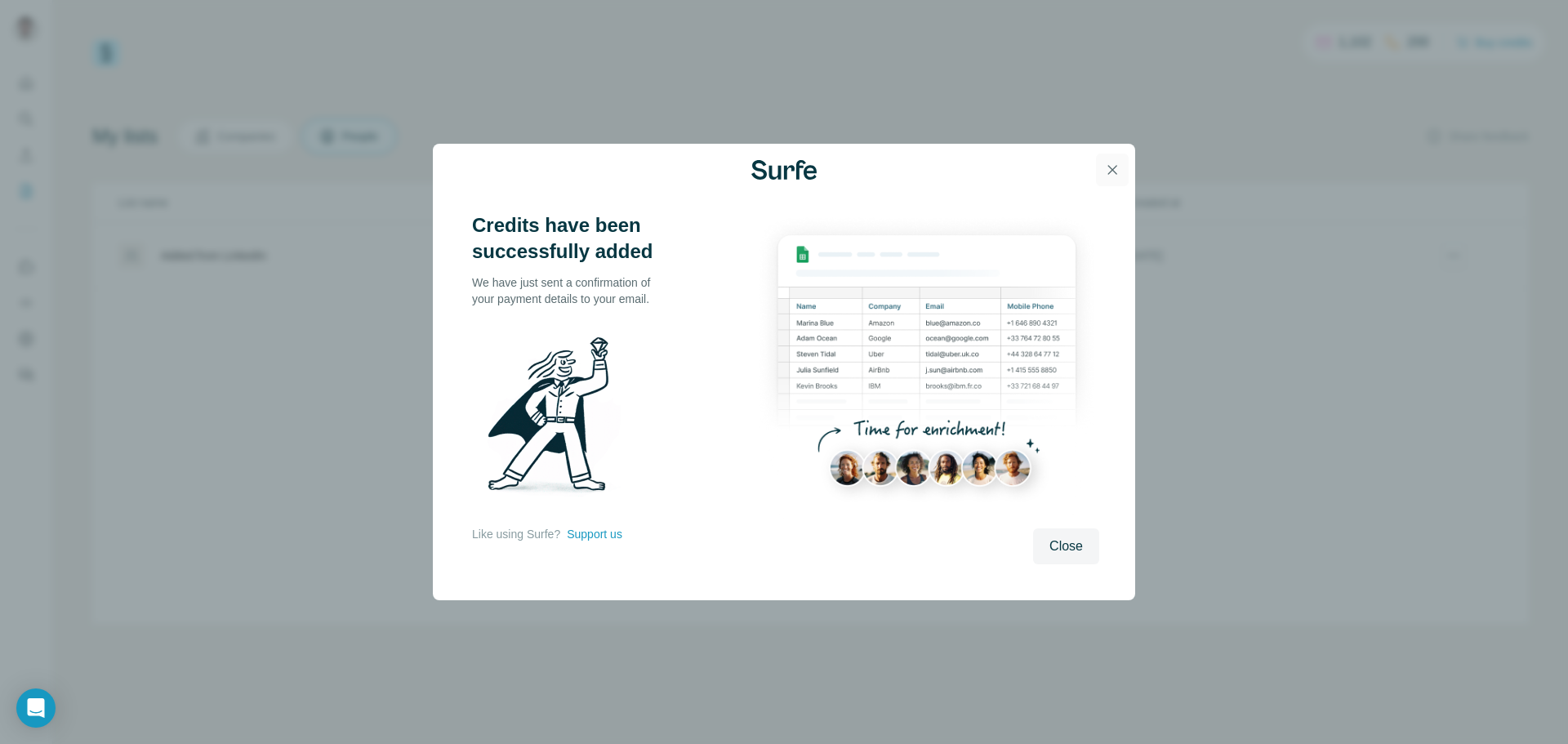
click at [1106, 168] on icon "button" at bounding box center [1111, 170] width 16 height 16
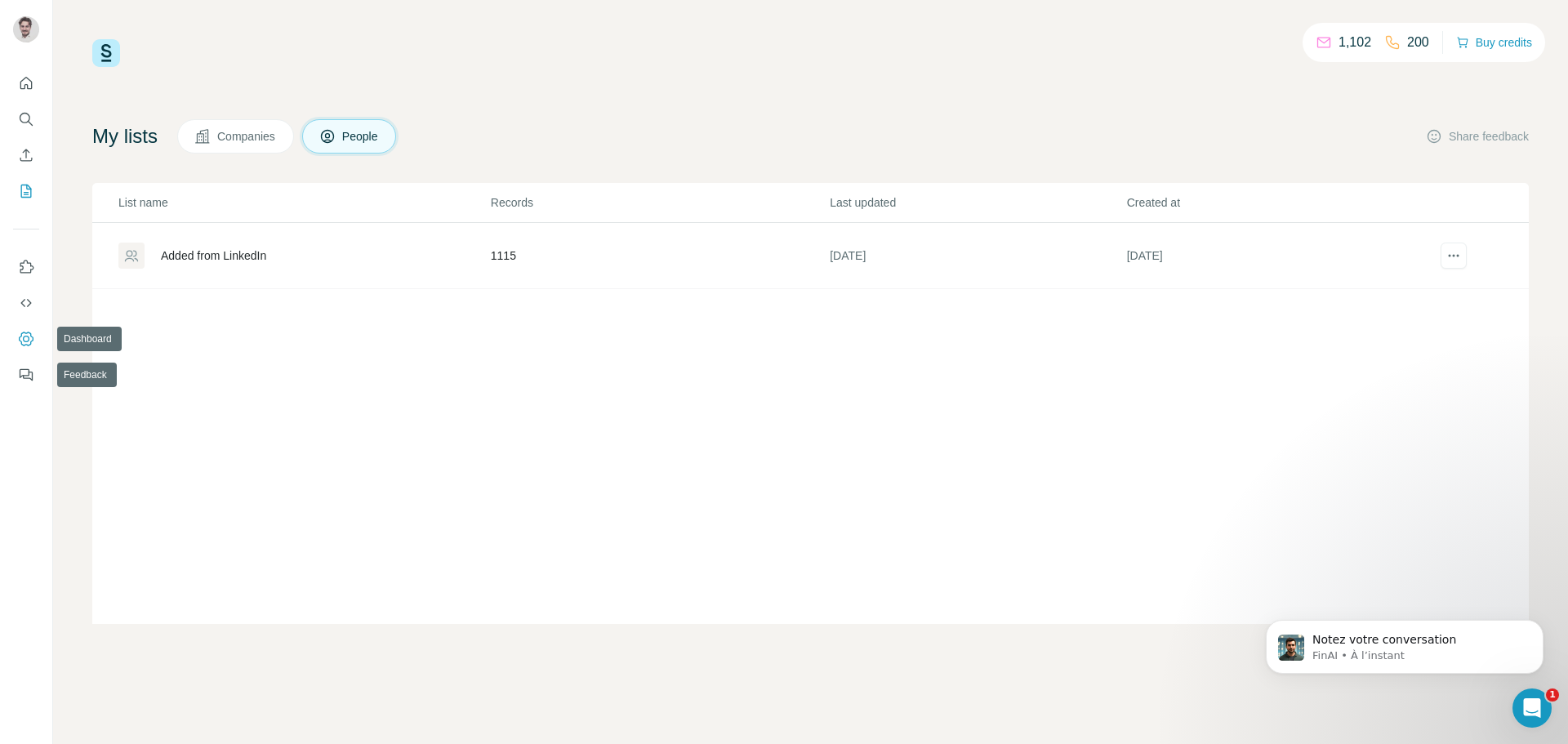
click at [22, 336] on icon "Dashboard" at bounding box center [25, 338] width 16 height 16
click at [1480, 38] on button "Buy credits" at bounding box center [1494, 42] width 76 height 23
click at [1386, 47] on icon at bounding box center [1392, 42] width 13 height 13
click at [1393, 43] on div "200" at bounding box center [1406, 42] width 45 height 19
drag, startPoint x: 1337, startPoint y: 52, endPoint x: 1333, endPoint y: 44, distance: 8.9
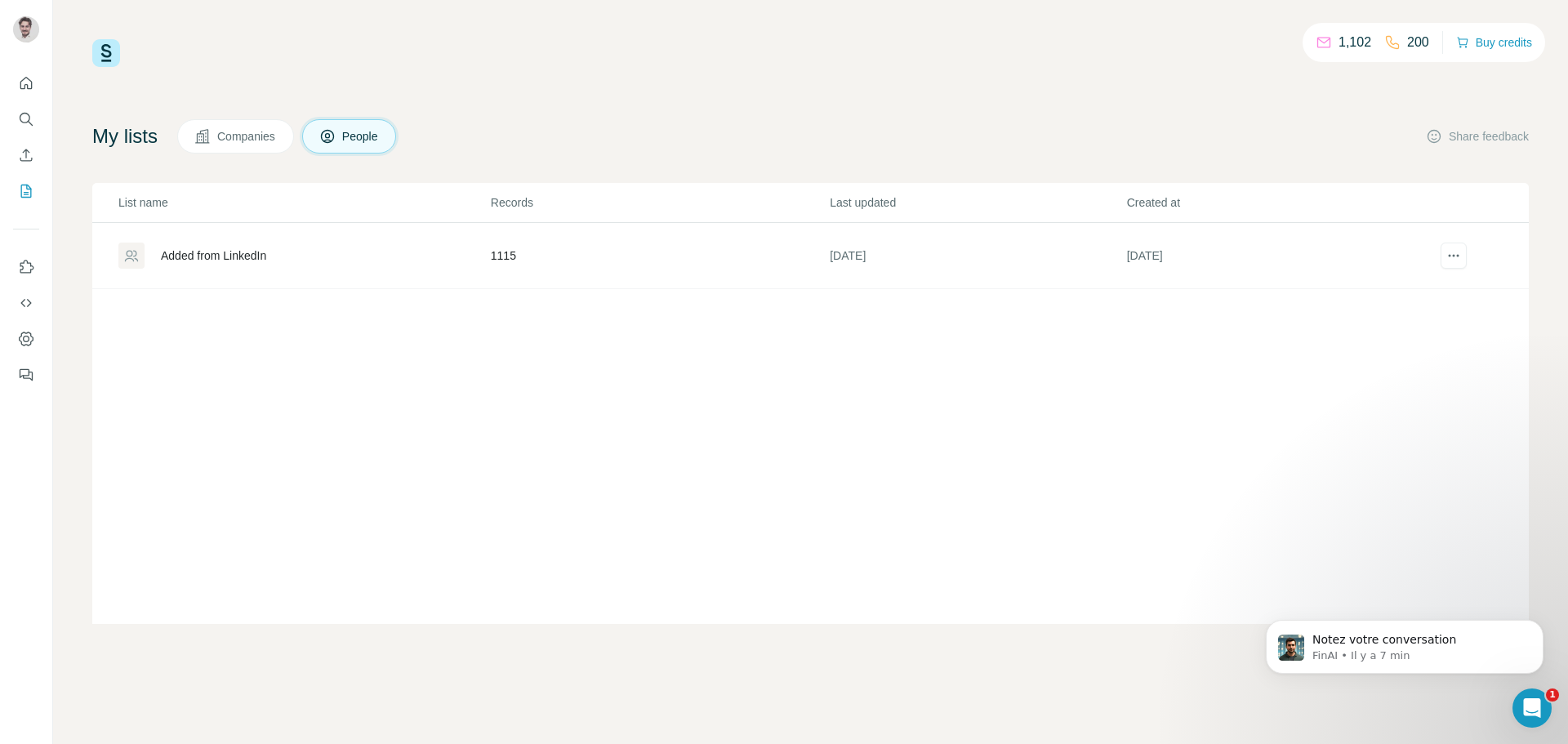
click at [1337, 51] on div "1,102 200" at bounding box center [1372, 42] width 114 height 23
click at [1338, 44] on p "1,102" at bounding box center [1354, 42] width 33 height 19
click at [1329, 43] on div "1,102" at bounding box center [1344, 42] width 56 height 19
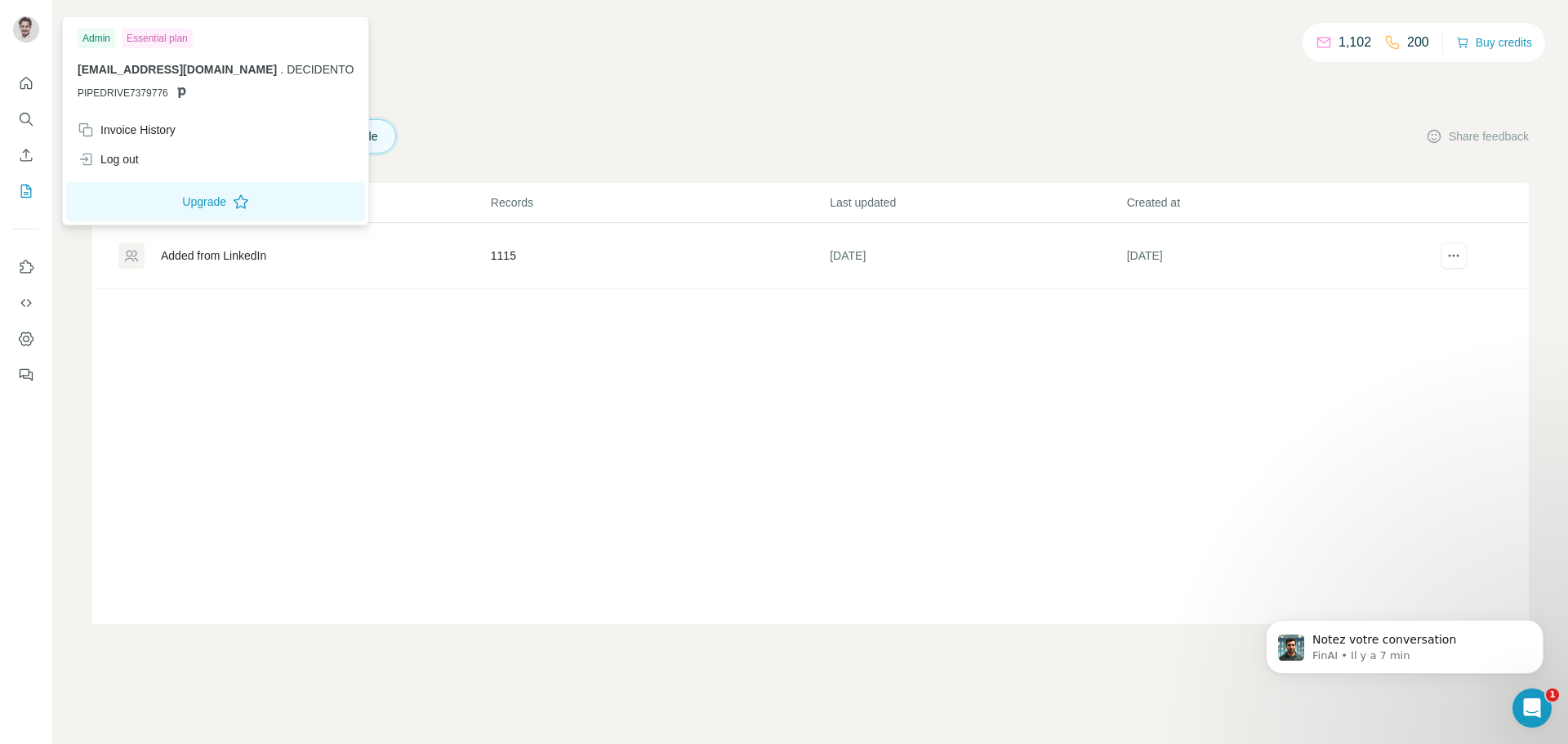
click at [18, 25] on img at bounding box center [25, 29] width 26 height 26
click at [34, 31] on img at bounding box center [25, 29] width 26 height 26
click at [160, 127] on div "Invoice History" at bounding box center [127, 129] width 98 height 16
